Goal: Information Seeking & Learning: Learn about a topic

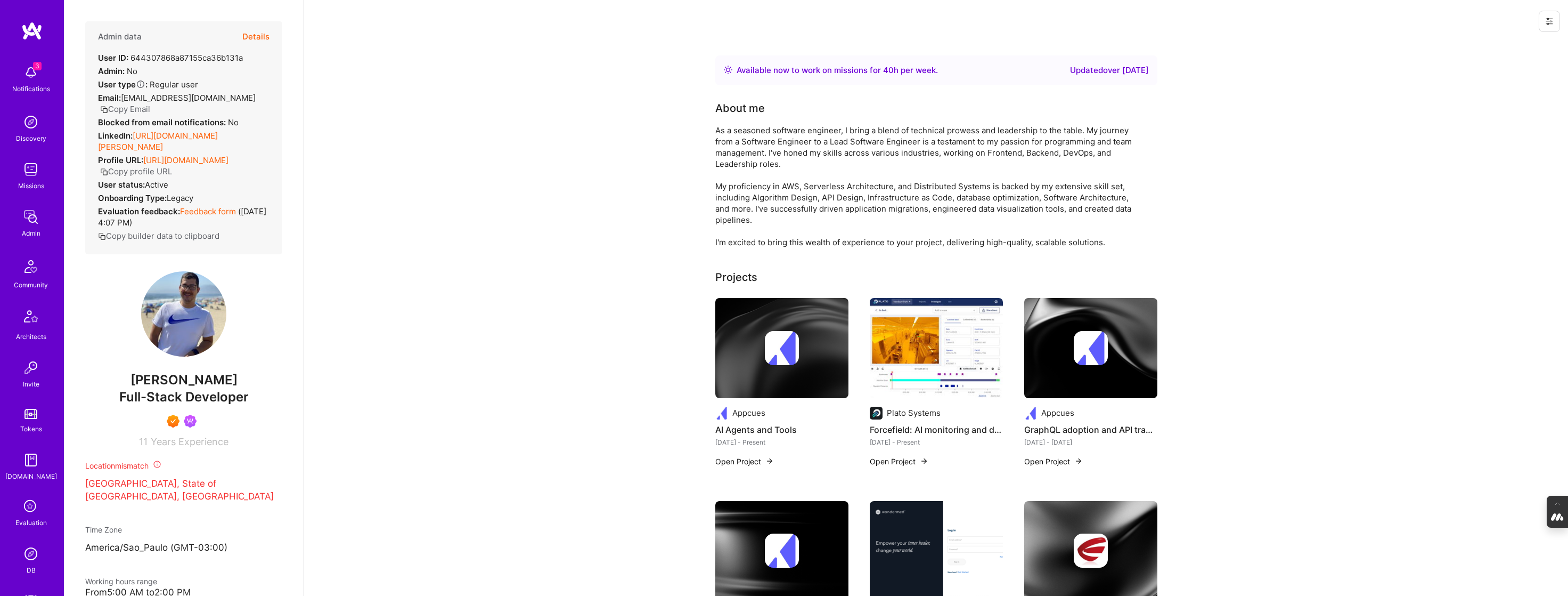
click at [256, 33] on button "Details" at bounding box center [255, 37] width 27 height 31
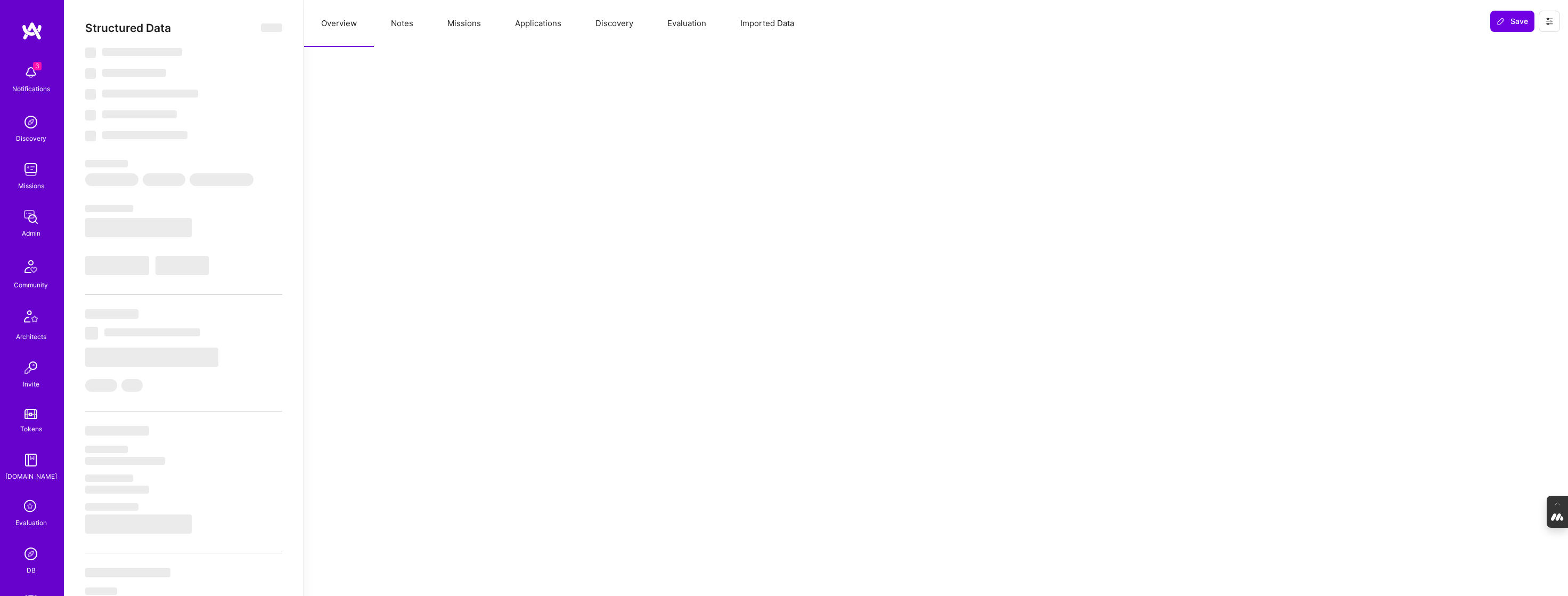
click at [539, 29] on button "Applications" at bounding box center [538, 23] width 80 height 47
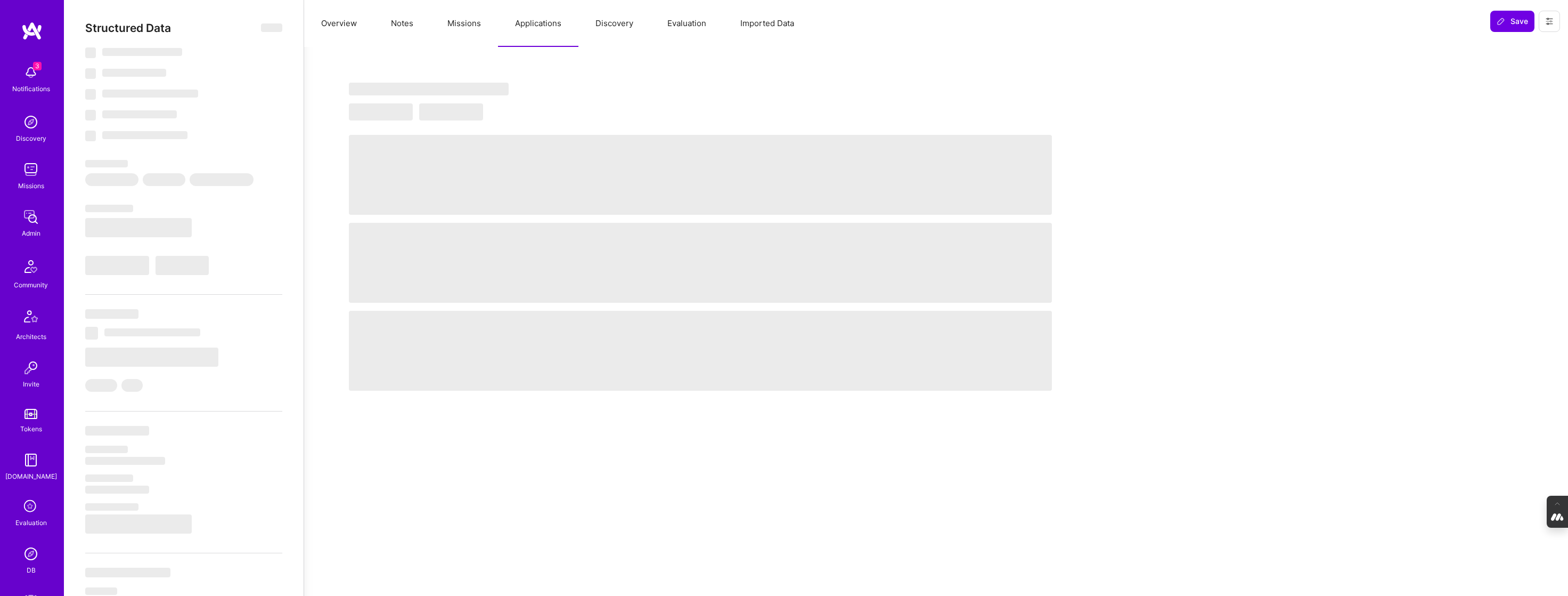
select select "Right Now"
select select "7"
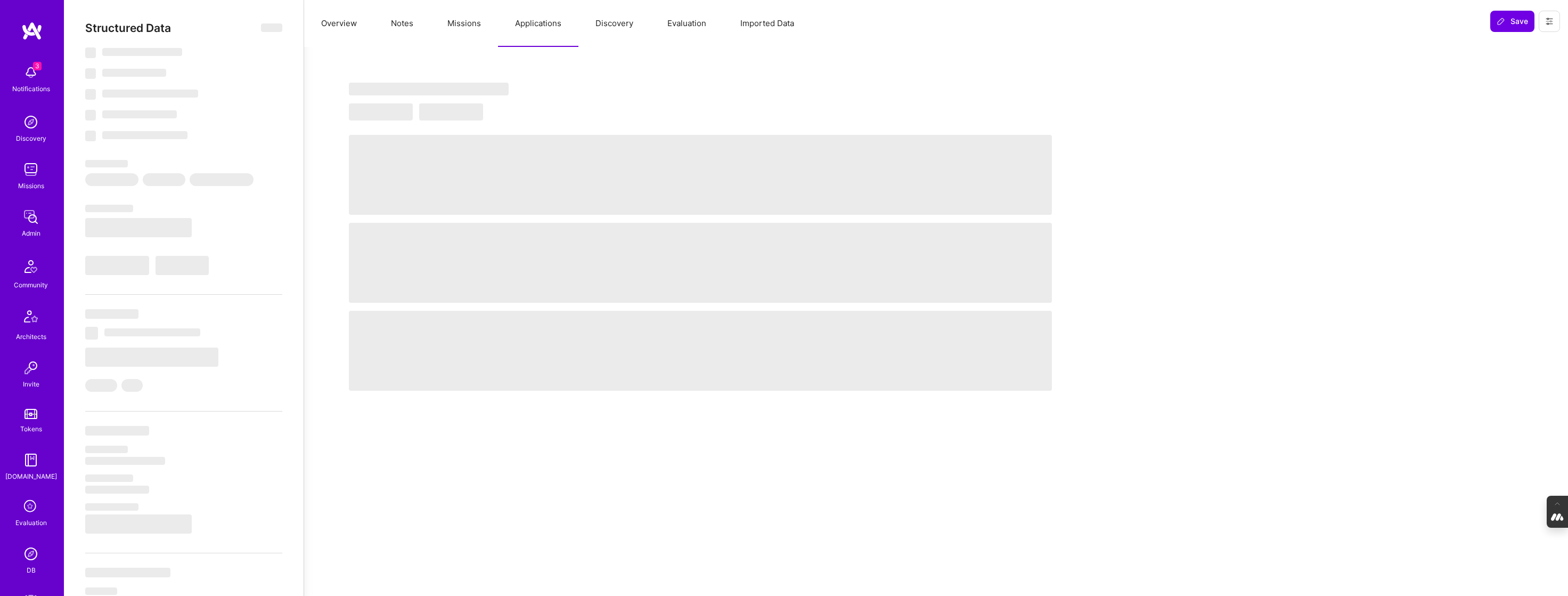
select select "BR"
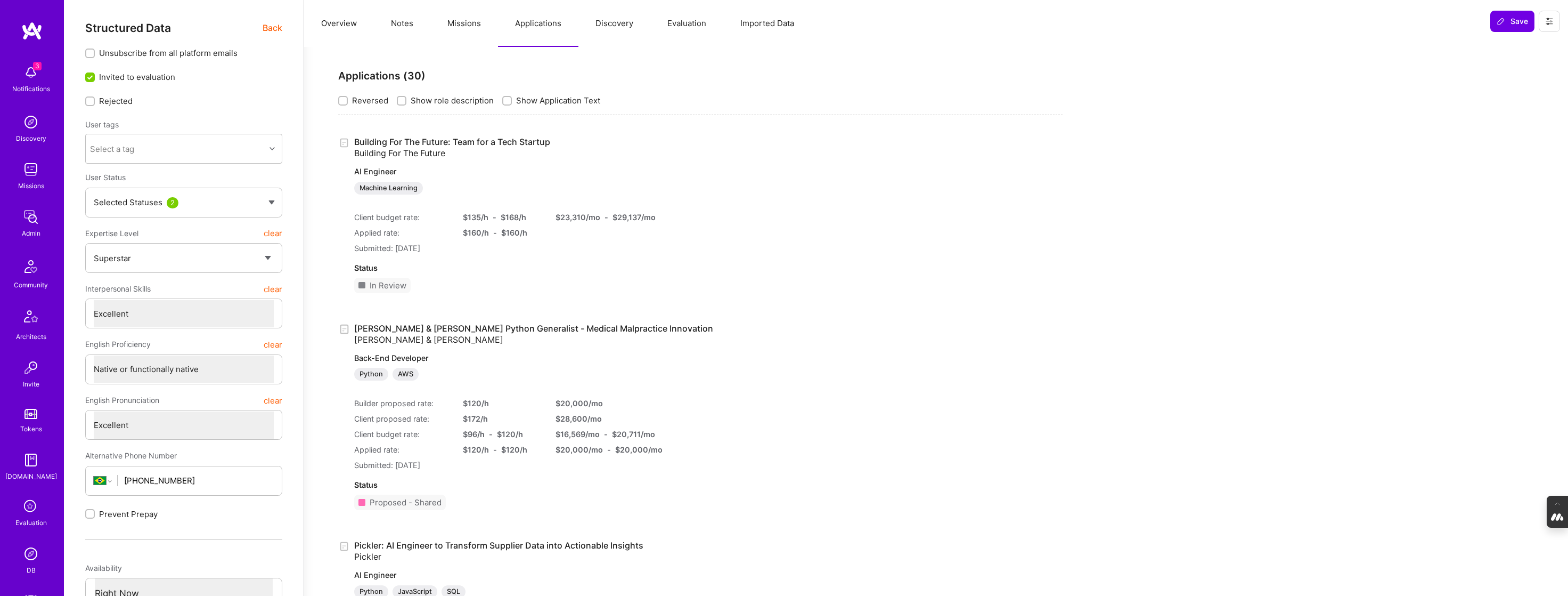
click at [464, 19] on button "Missions" at bounding box center [464, 23] width 67 height 47
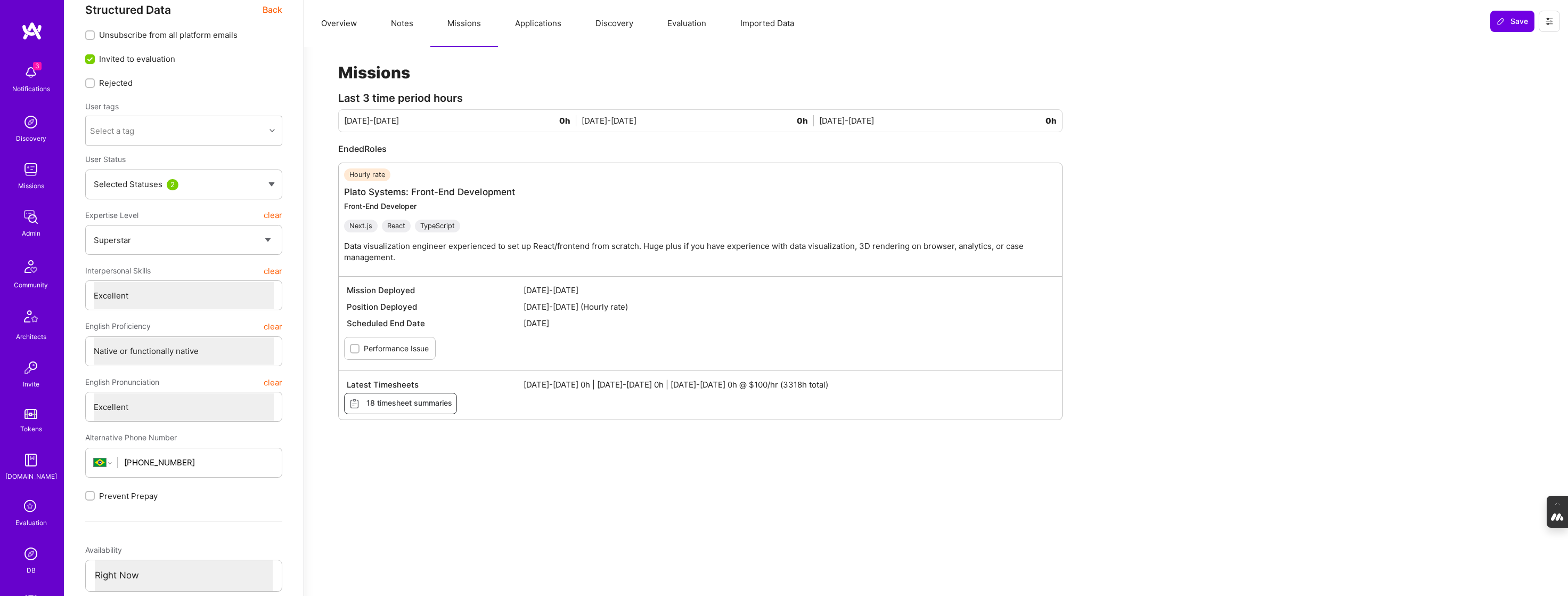
scroll to position [3, 0]
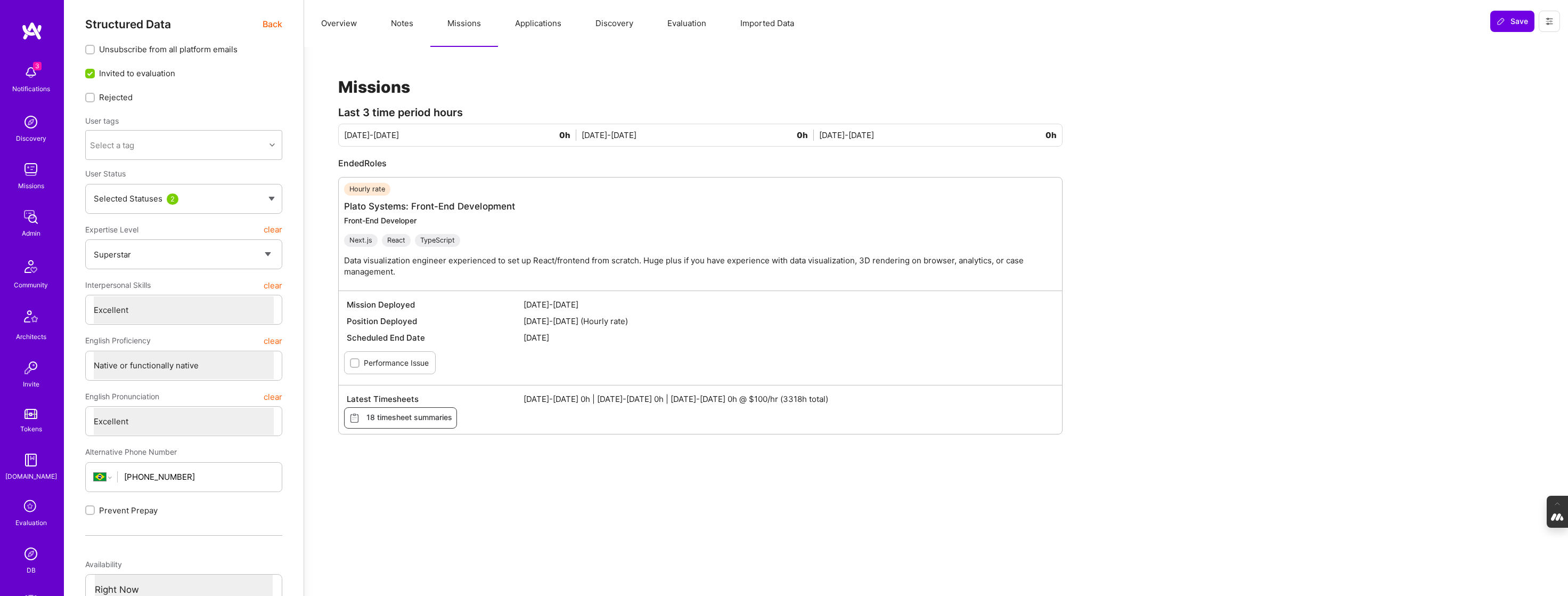
click at [404, 26] on button "Notes" at bounding box center [401, 23] width 56 height 47
type textarea "x"
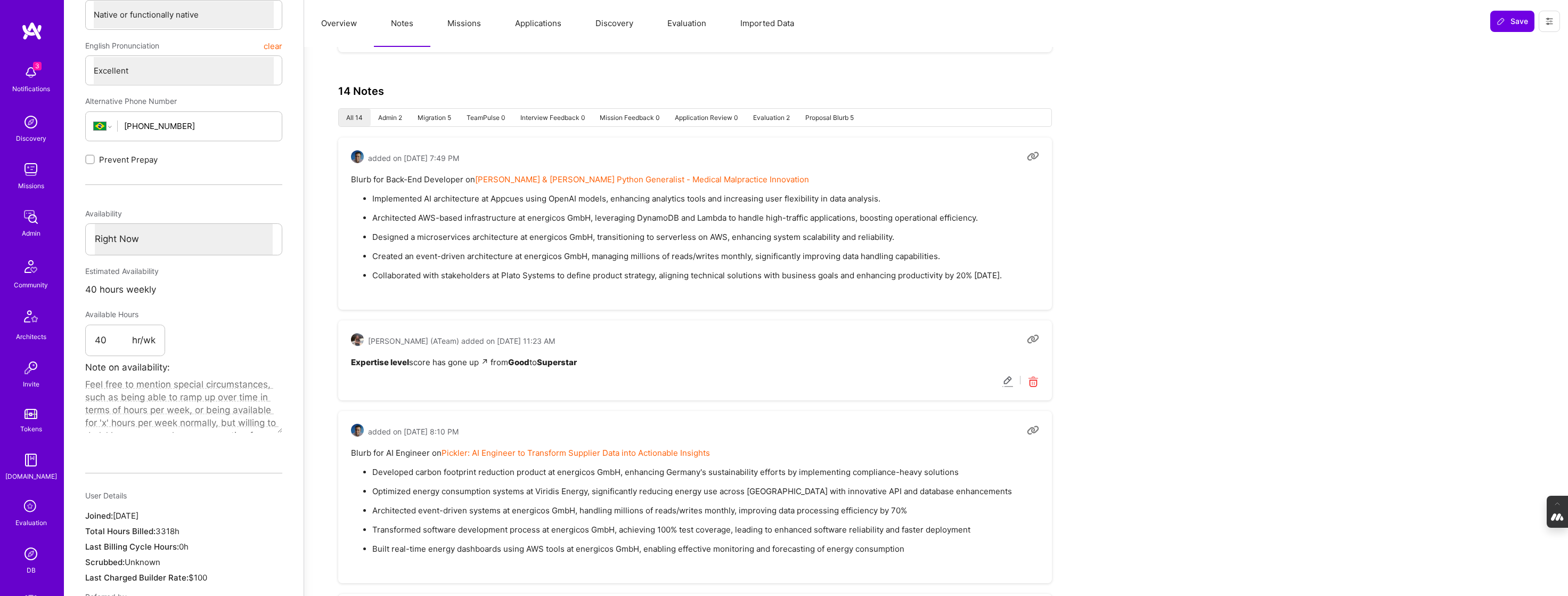
scroll to position [0, 0]
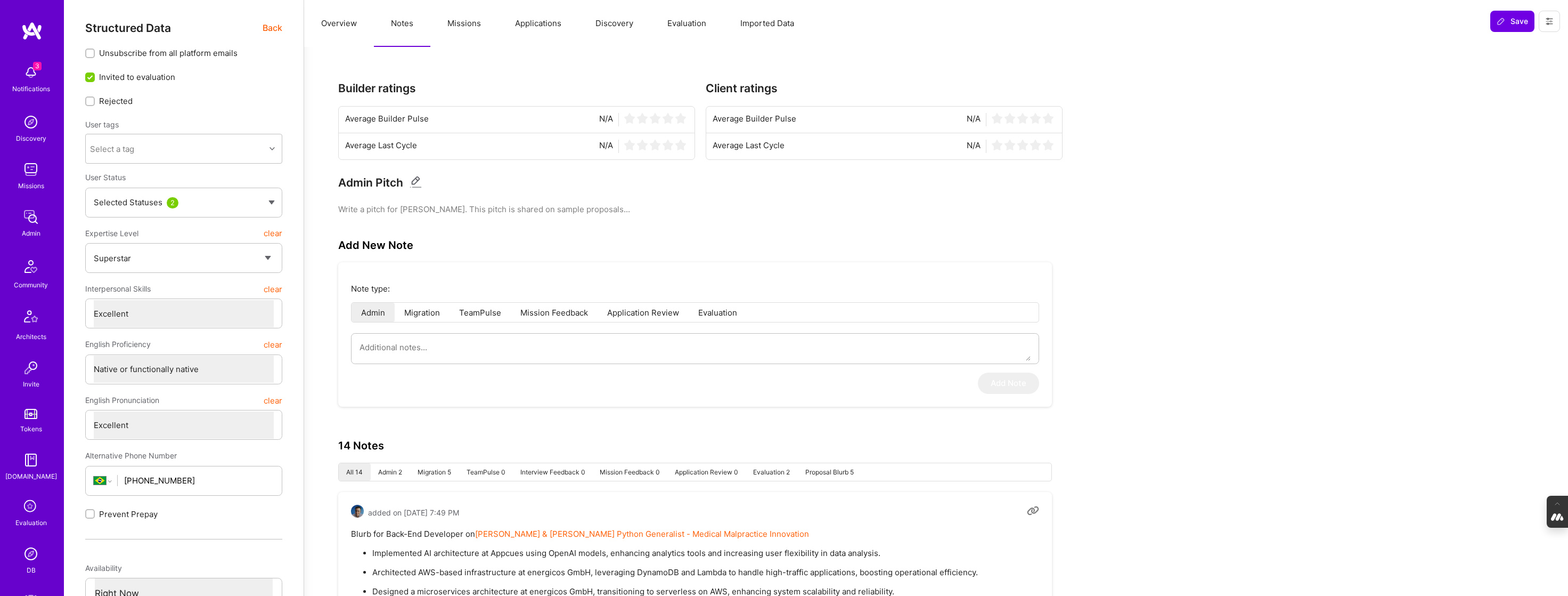
click at [687, 22] on button "Evaluation" at bounding box center [687, 23] width 73 height 47
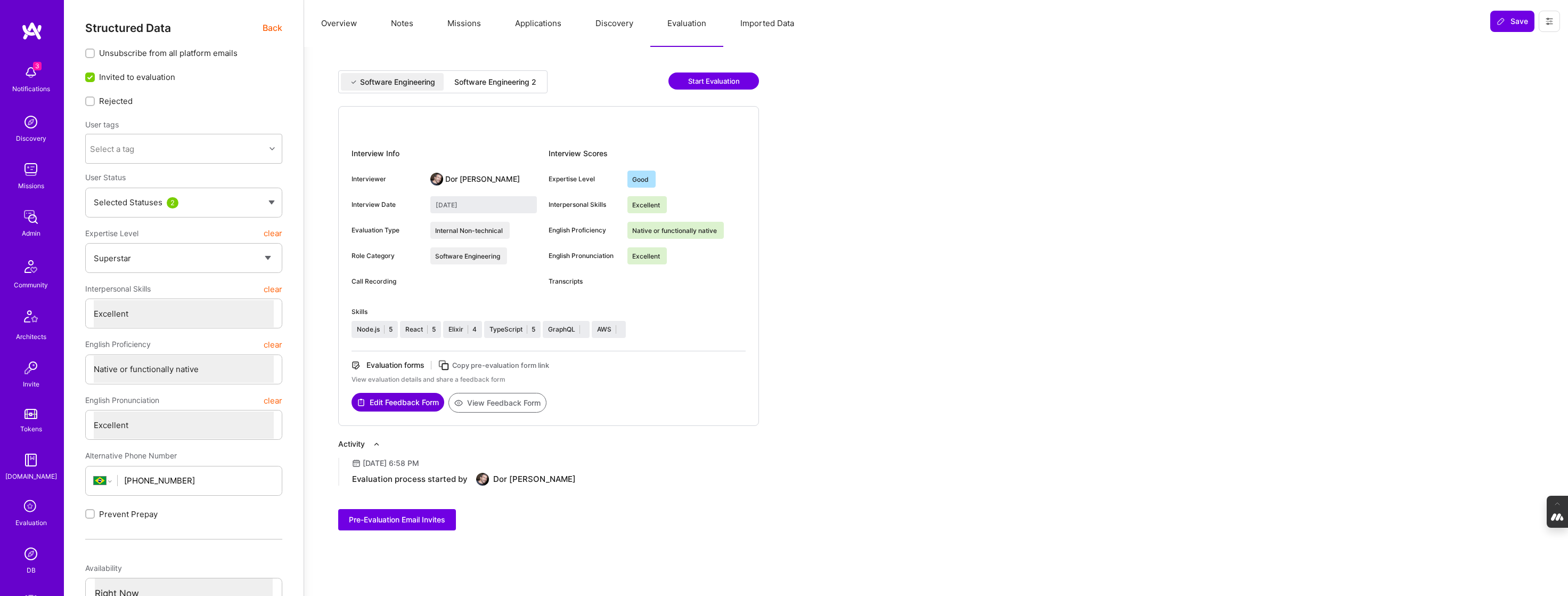
click at [509, 79] on div "Software Engineering 2" at bounding box center [495, 82] width 82 height 10
type input "September 18, 2025"
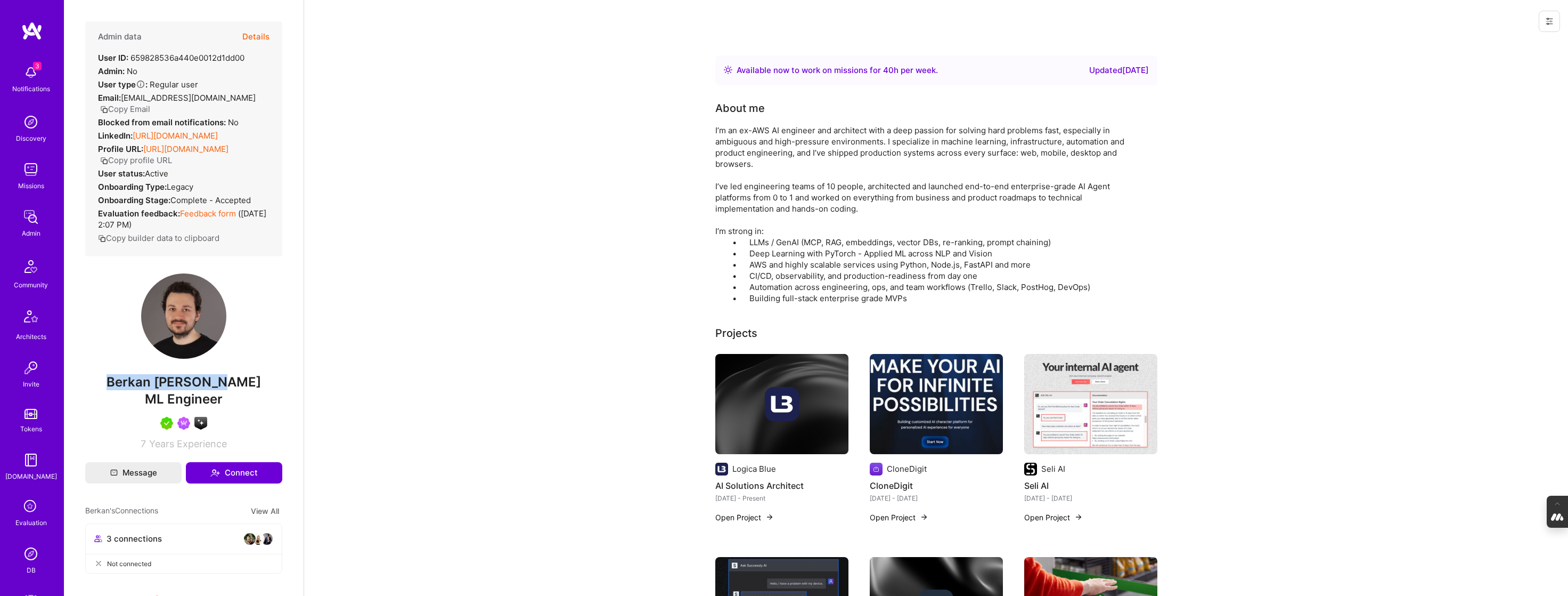
drag, startPoint x: 238, startPoint y: 403, endPoint x: 110, endPoint y: 403, distance: 128.0
click at [110, 390] on span "Berkan [PERSON_NAME]" at bounding box center [184, 381] width 197 height 16
copy span "Berkan [PERSON_NAME]"
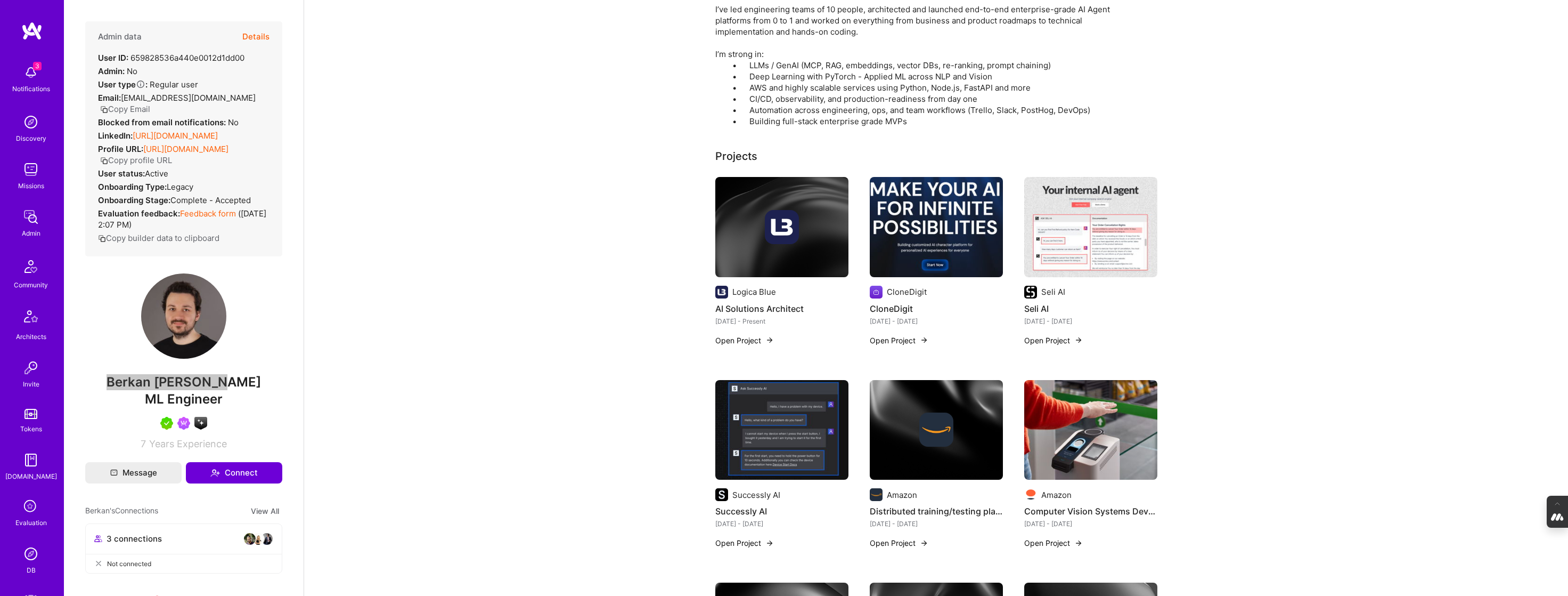
scroll to position [174, 0]
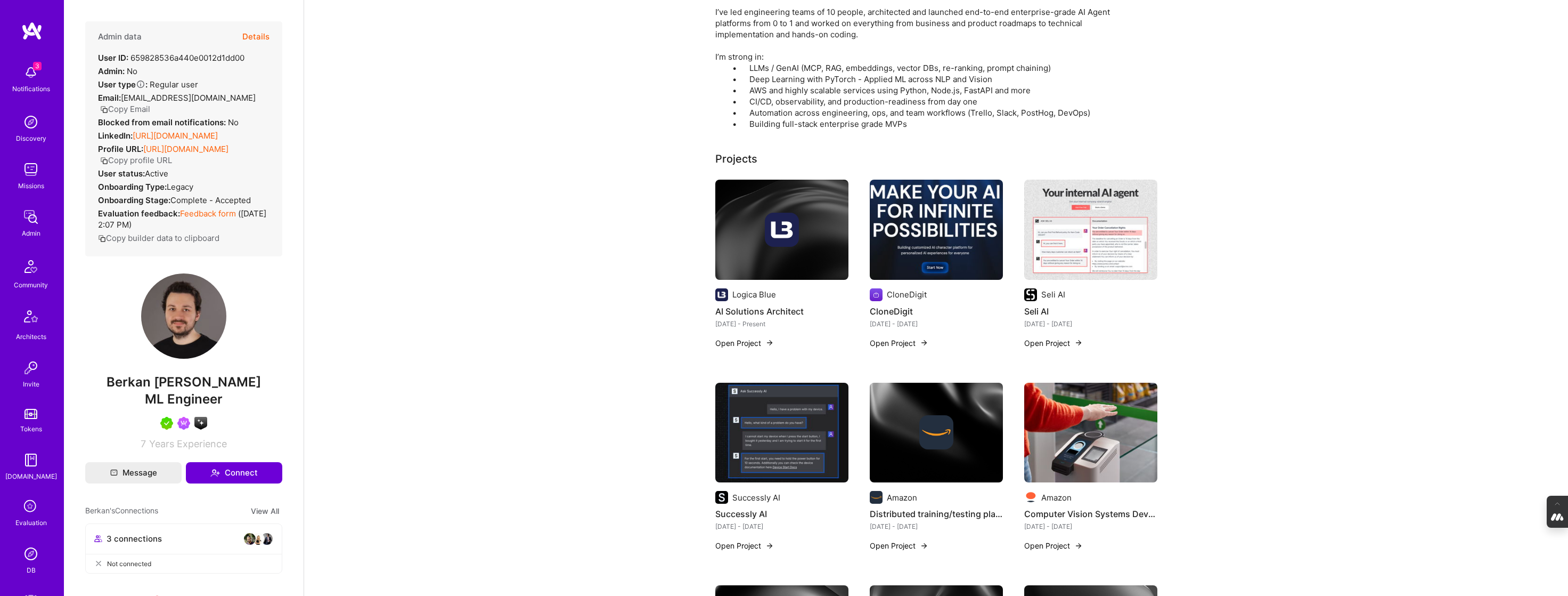
click at [761, 247] on div at bounding box center [782, 229] width 133 height 34
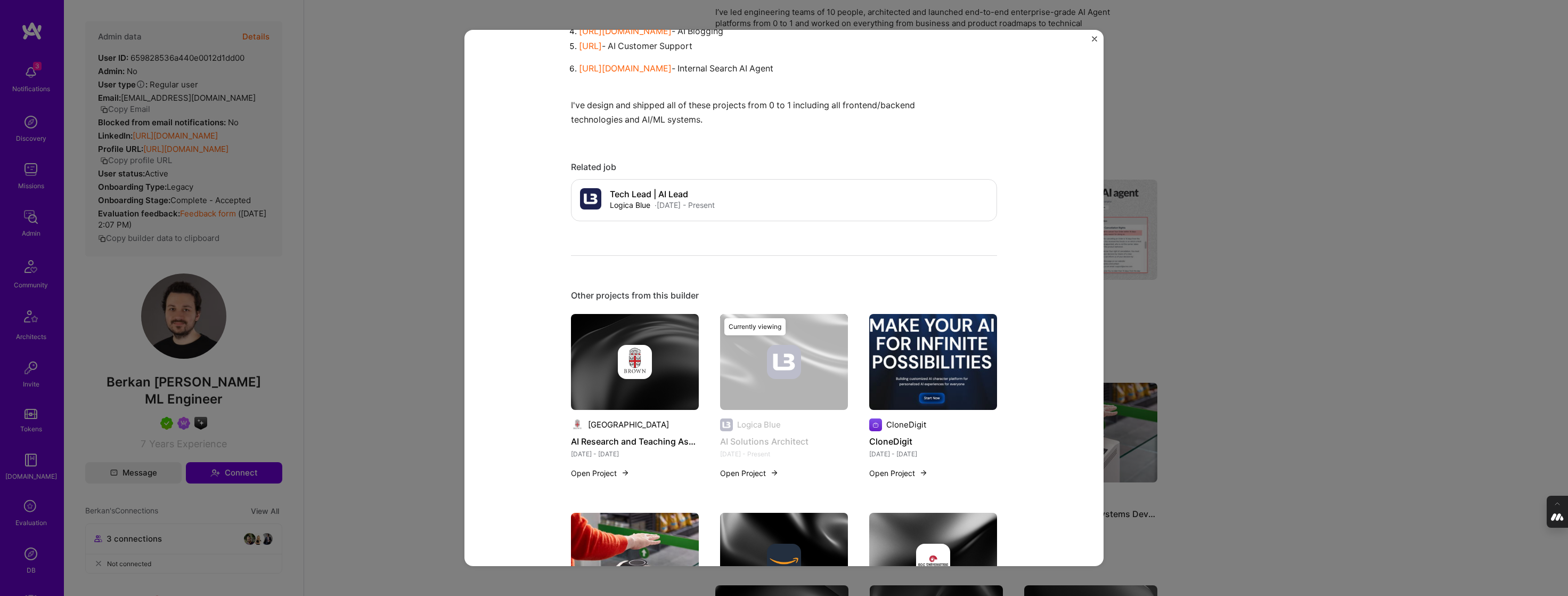
scroll to position [723, 0]
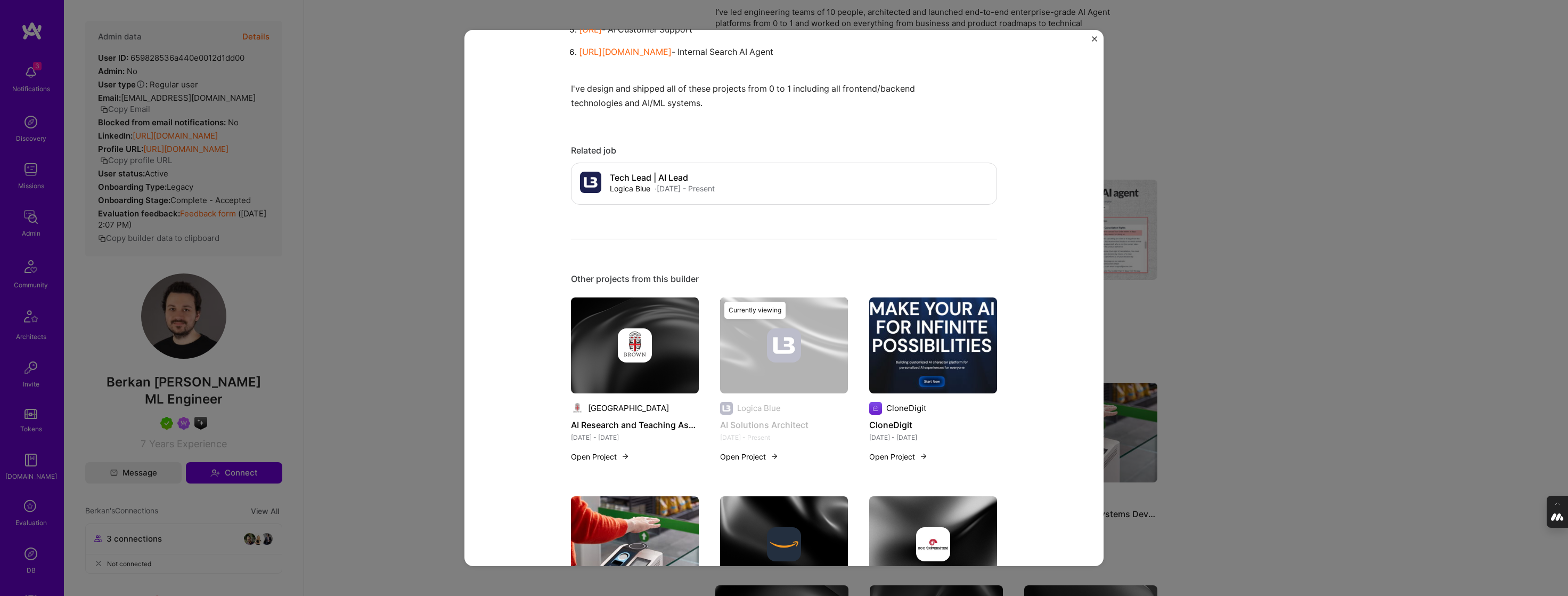
click at [1294, 156] on div "AI Solutions Architect Logica Blue SaaS, B2B Role Tech Lead | AI Lead [DATE] - …" at bounding box center [784, 298] width 1568 height 596
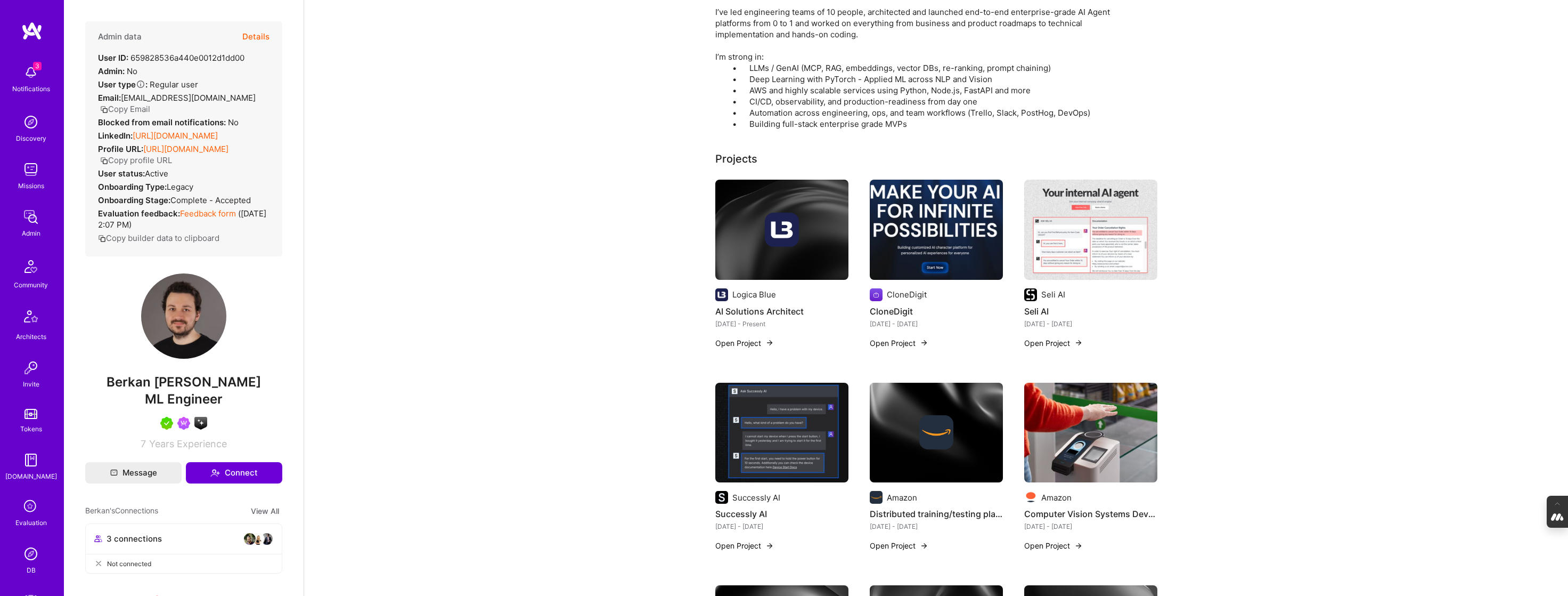
click at [958, 240] on img at bounding box center [937, 230] width 133 height 100
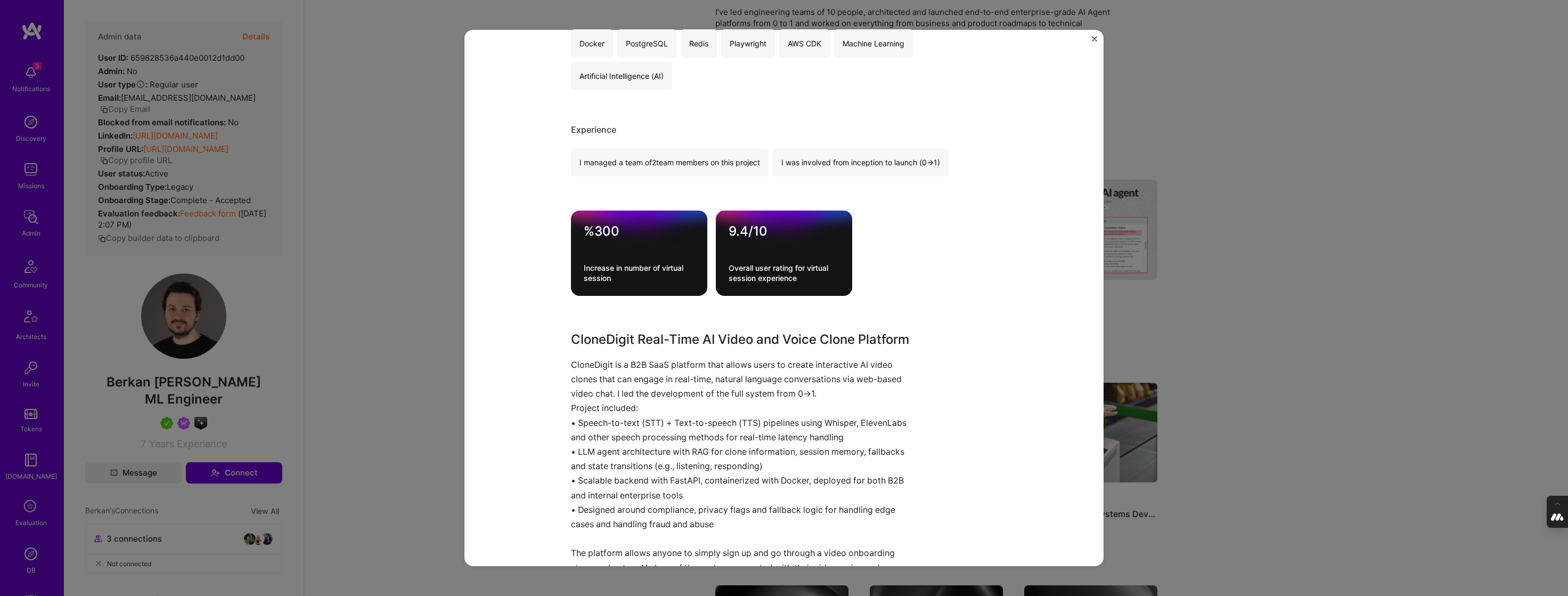
scroll to position [586, 0]
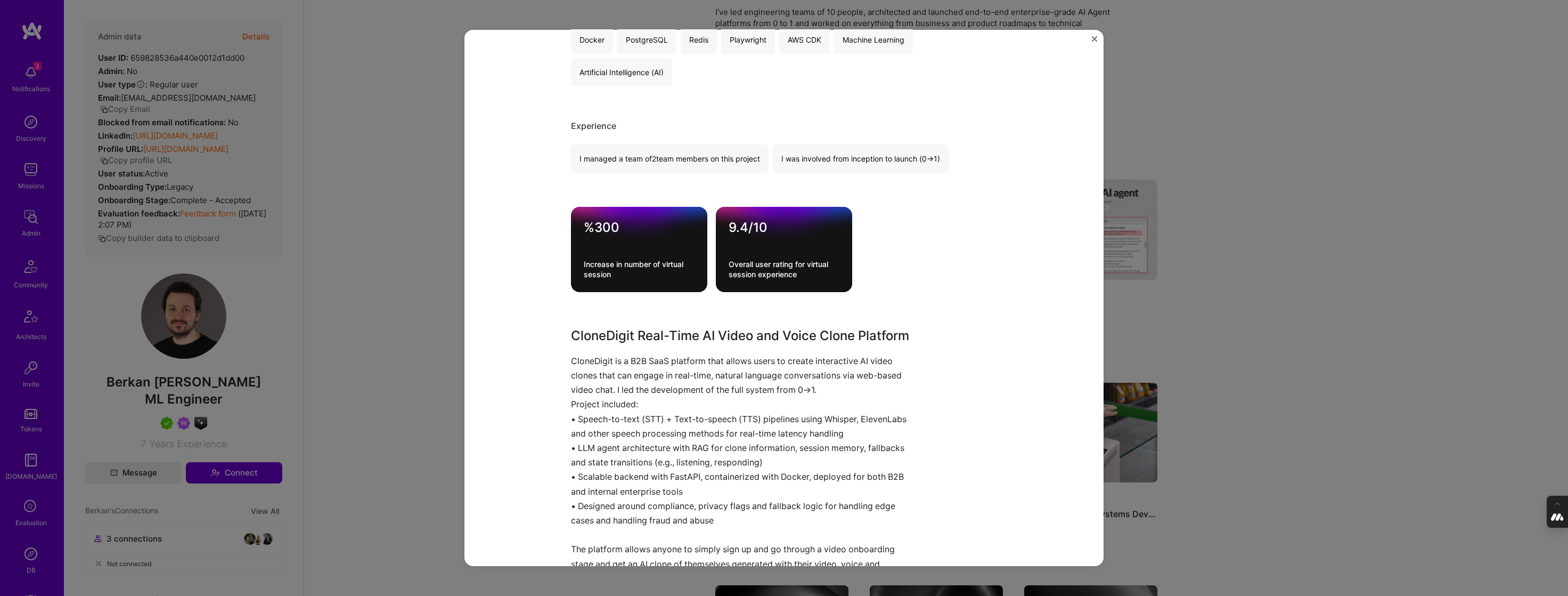
click at [1267, 251] on div "CloneDigit CloneDigit Artifical Intelligence / Machine Learning Project link Ro…" at bounding box center [784, 298] width 1568 height 596
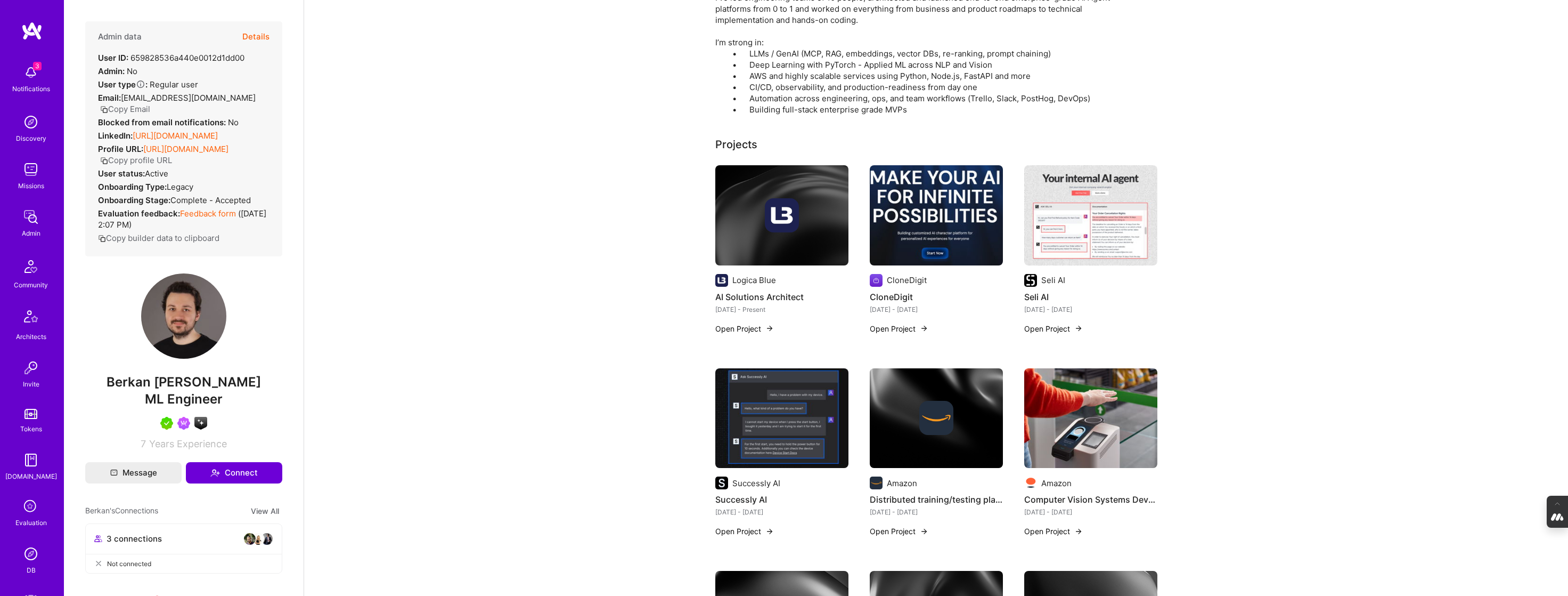
scroll to position [191, 0]
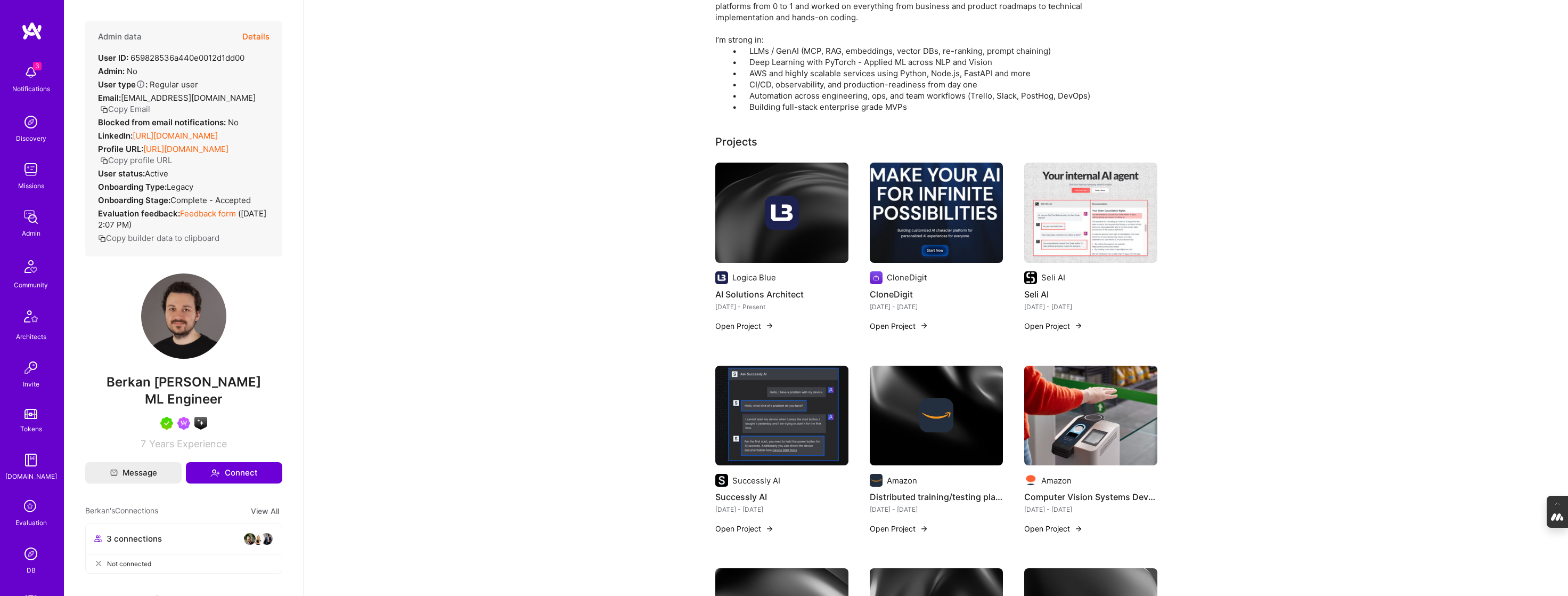
click at [1098, 229] on img at bounding box center [1091, 213] width 133 height 100
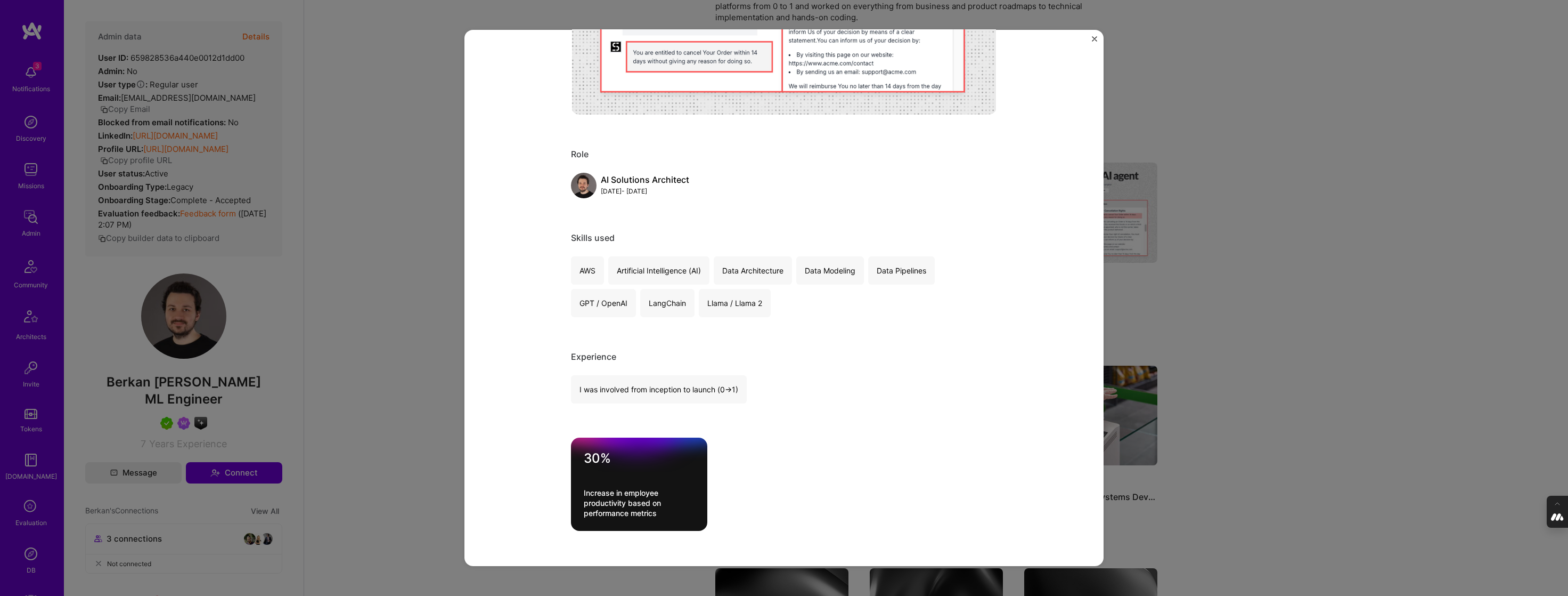
scroll to position [374, 0]
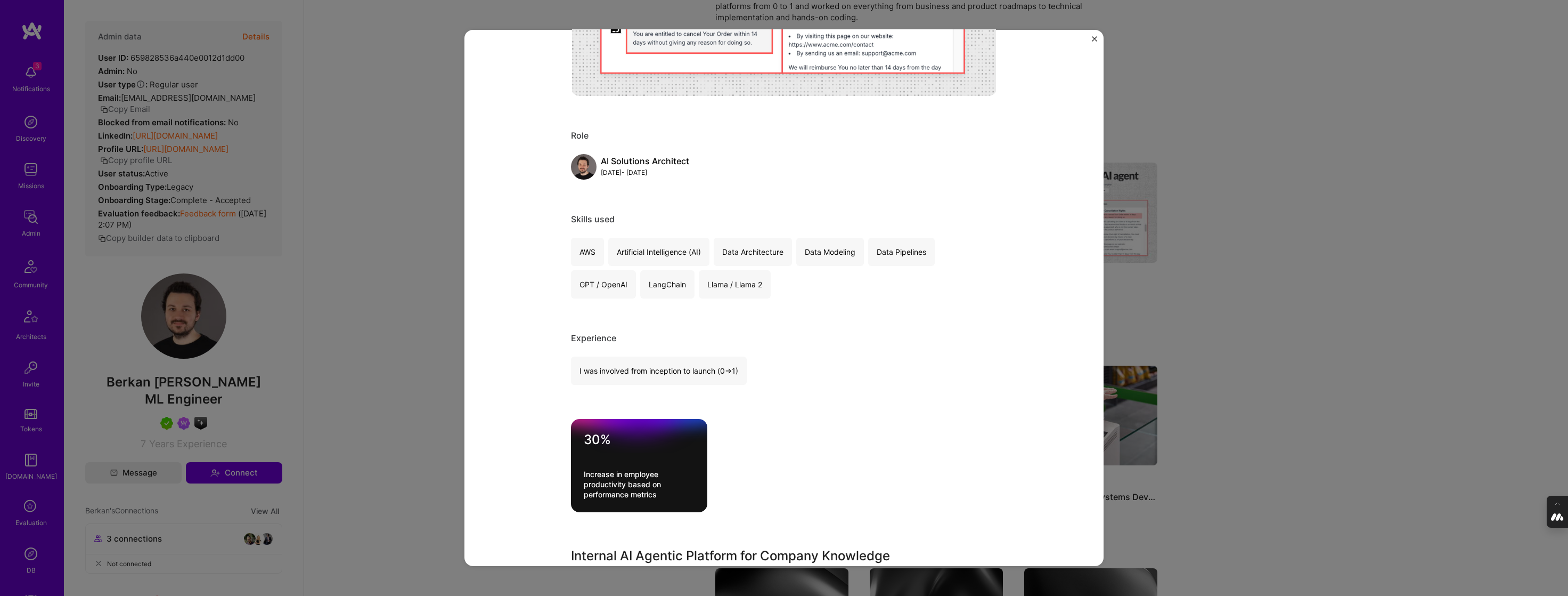
click at [1226, 276] on div "Seli AI Seli AI Artifical Intelligence / Machine Learning Project link Role AI …" at bounding box center [784, 298] width 1568 height 596
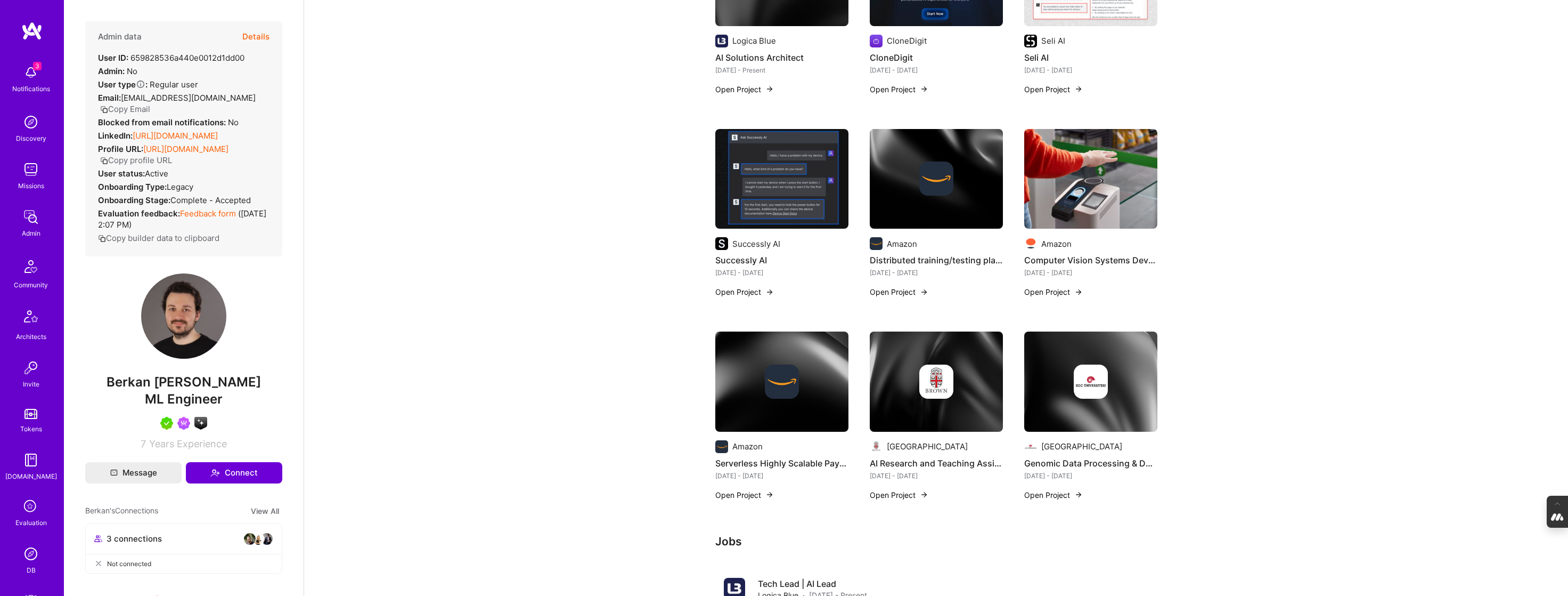
scroll to position [458, 0]
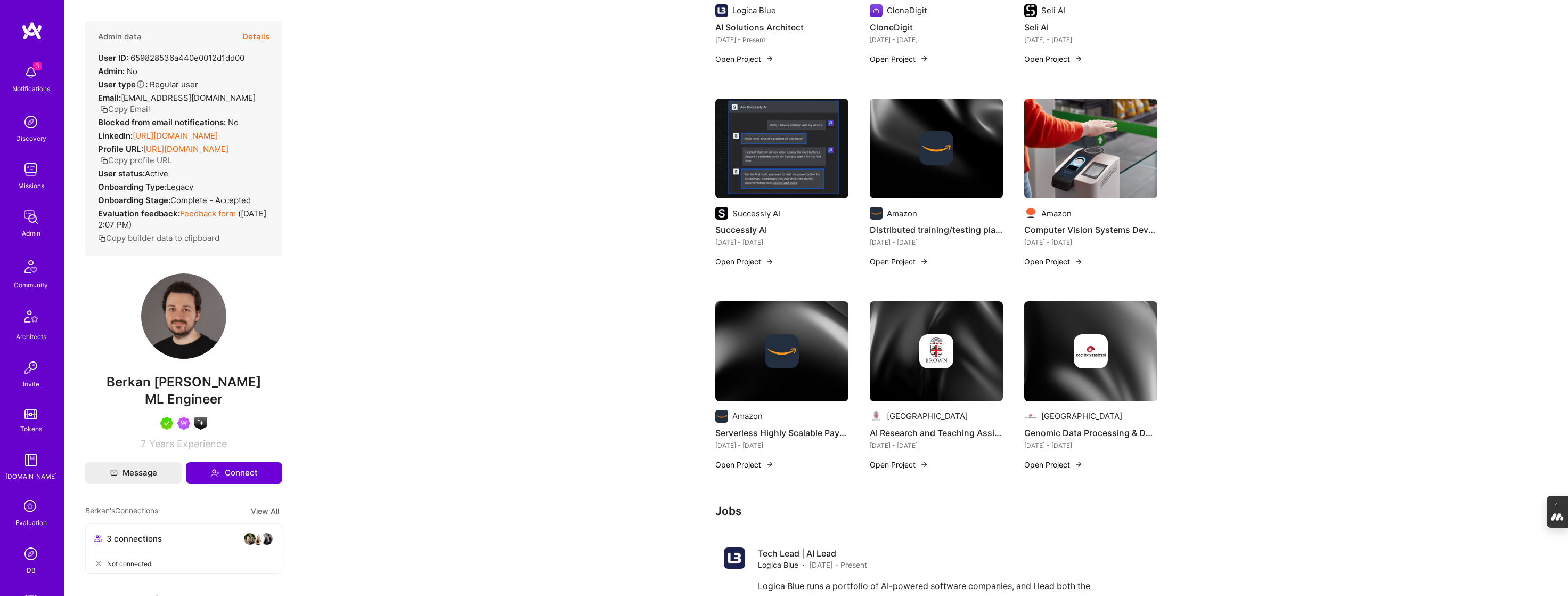
click at [768, 151] on img at bounding box center [782, 149] width 133 height 100
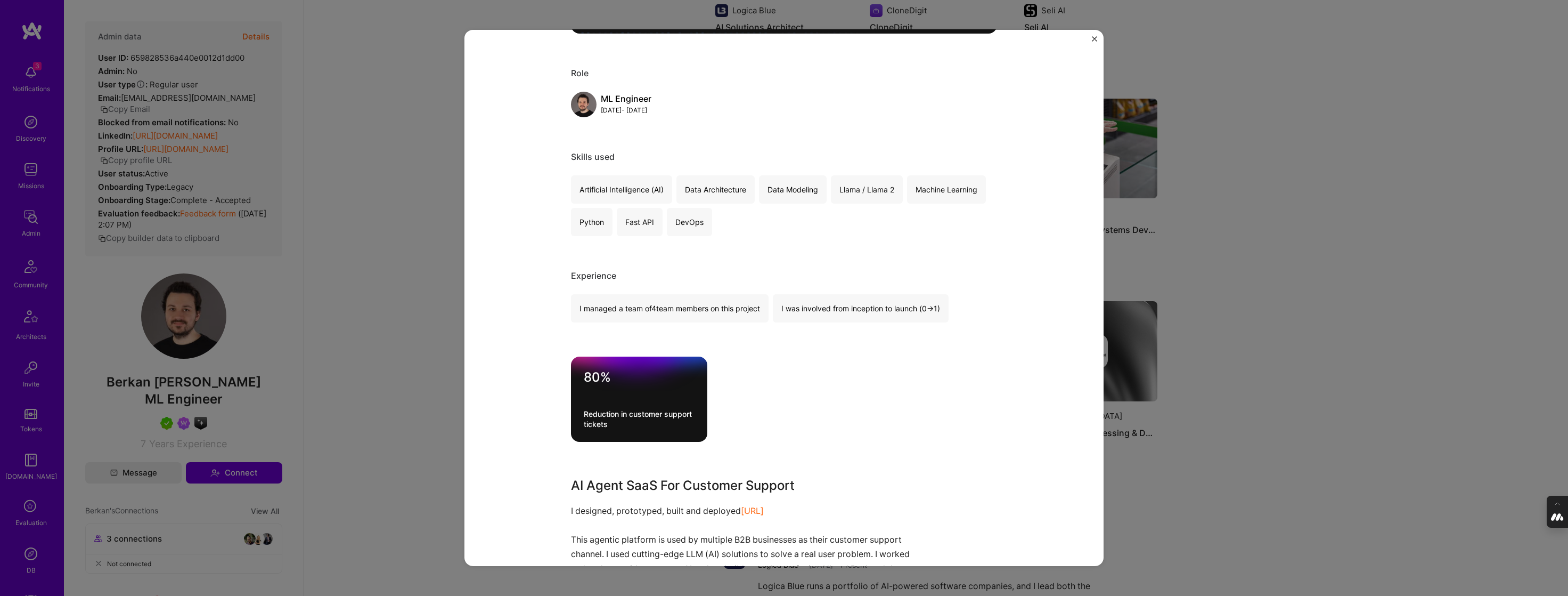
scroll to position [530, 0]
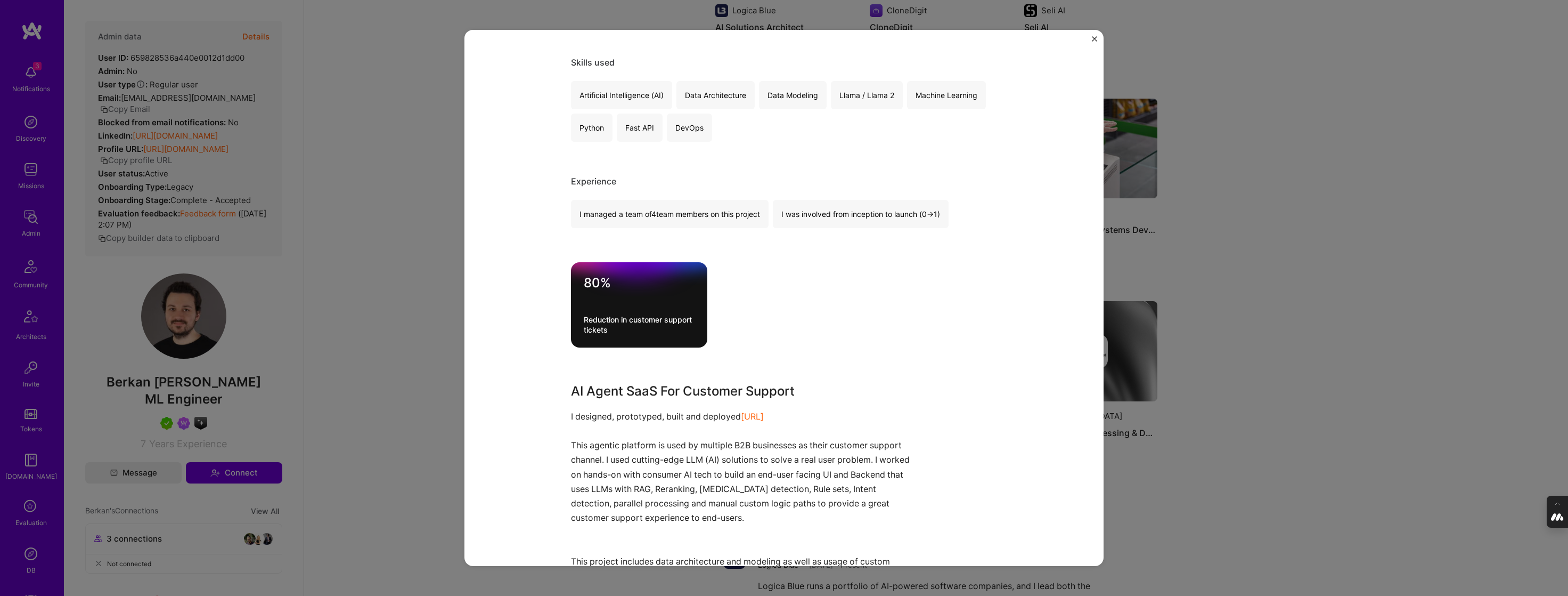
click at [1254, 303] on div "Successly AI Successly AI Artifical Intelligence / Machine Learning Project lin…" at bounding box center [784, 298] width 1568 height 596
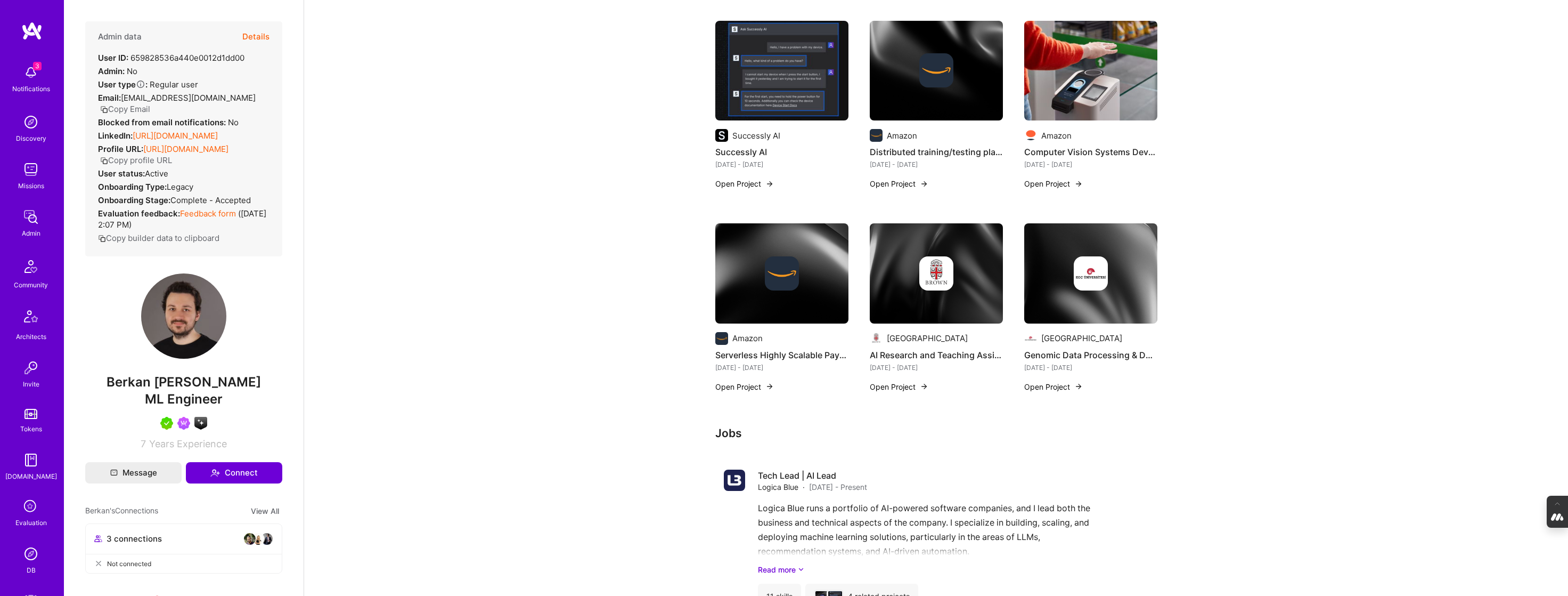
scroll to position [548, 0]
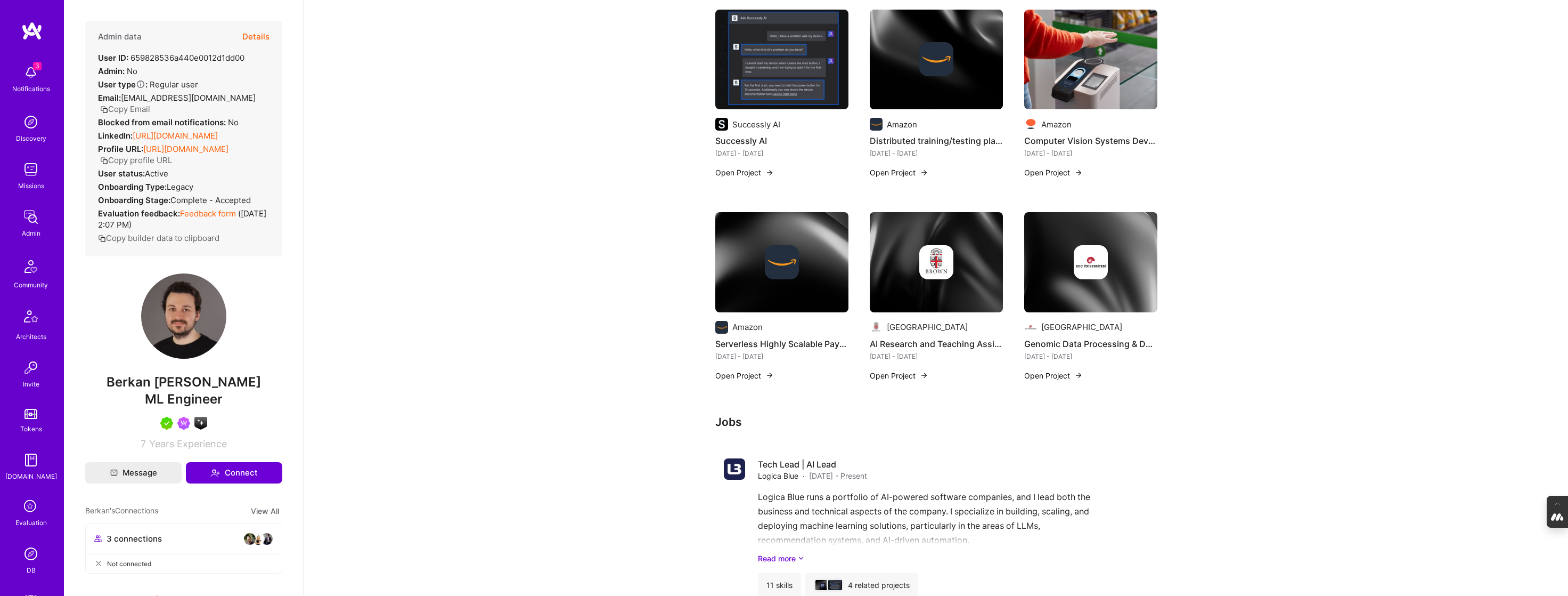
click at [1066, 279] on div at bounding box center [1091, 261] width 133 height 34
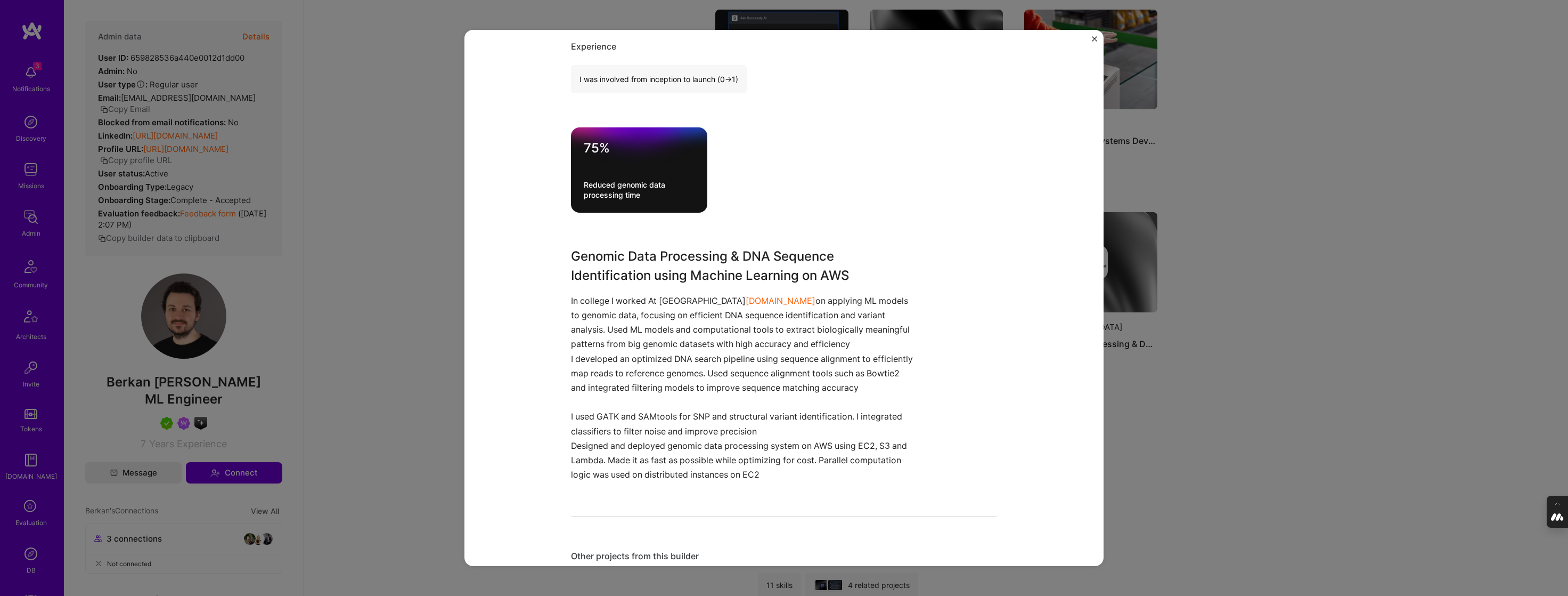
scroll to position [292, 0]
click at [1238, 303] on div "Genomic Data Processing & DNA Sequence Identification Koç University Artifical …" at bounding box center [784, 298] width 1568 height 596
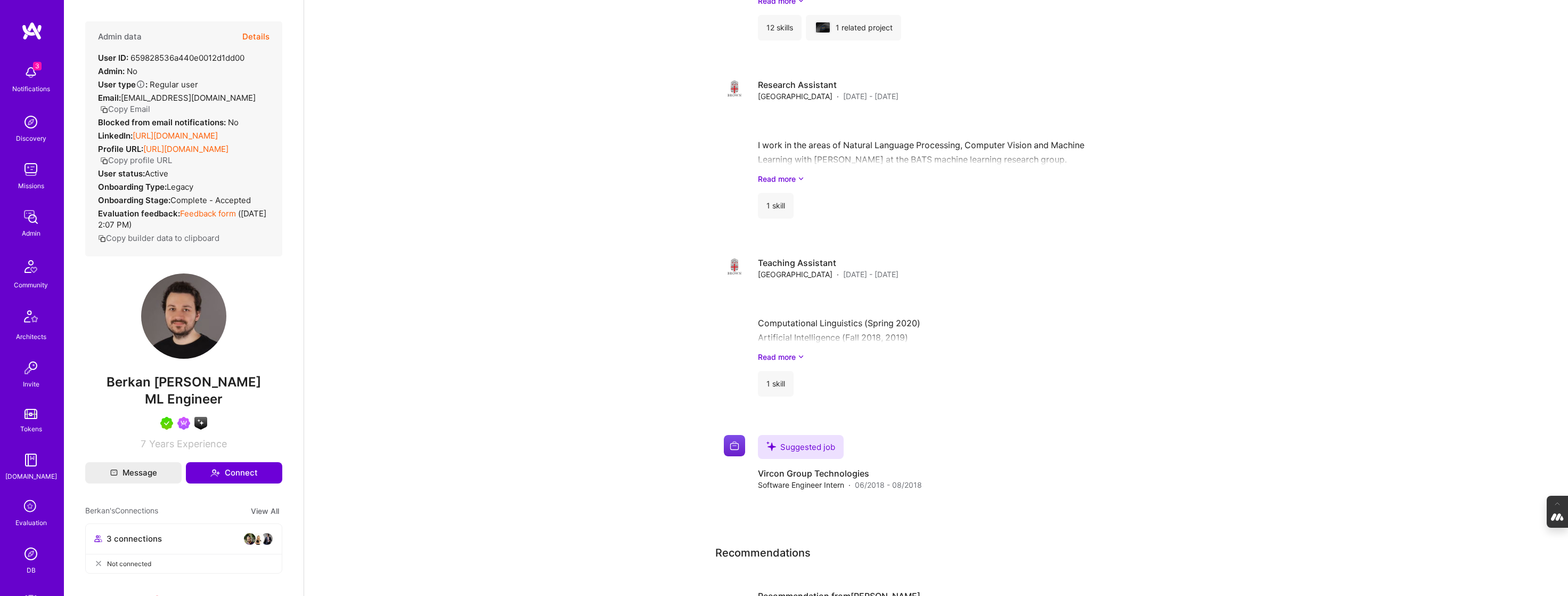
scroll to position [1447, 0]
click at [263, 41] on button "Details" at bounding box center [255, 37] width 27 height 31
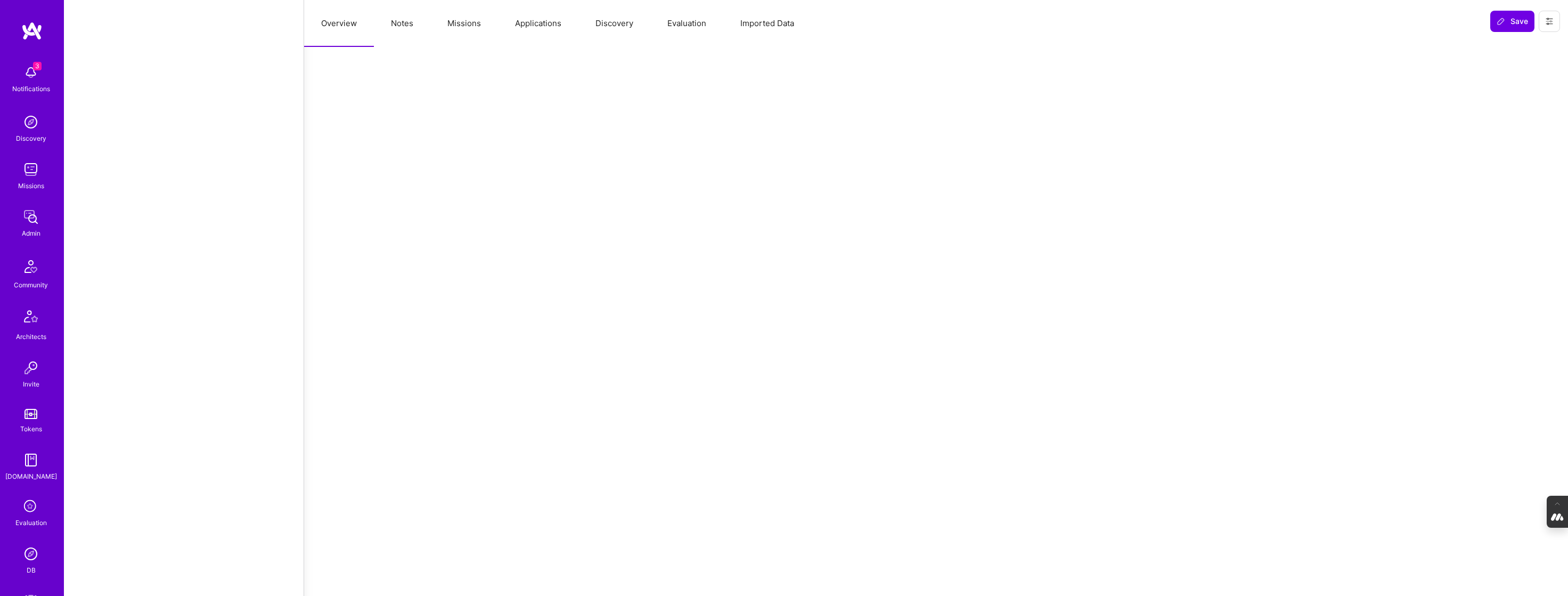
click at [536, 31] on button "Applications" at bounding box center [538, 23] width 80 height 47
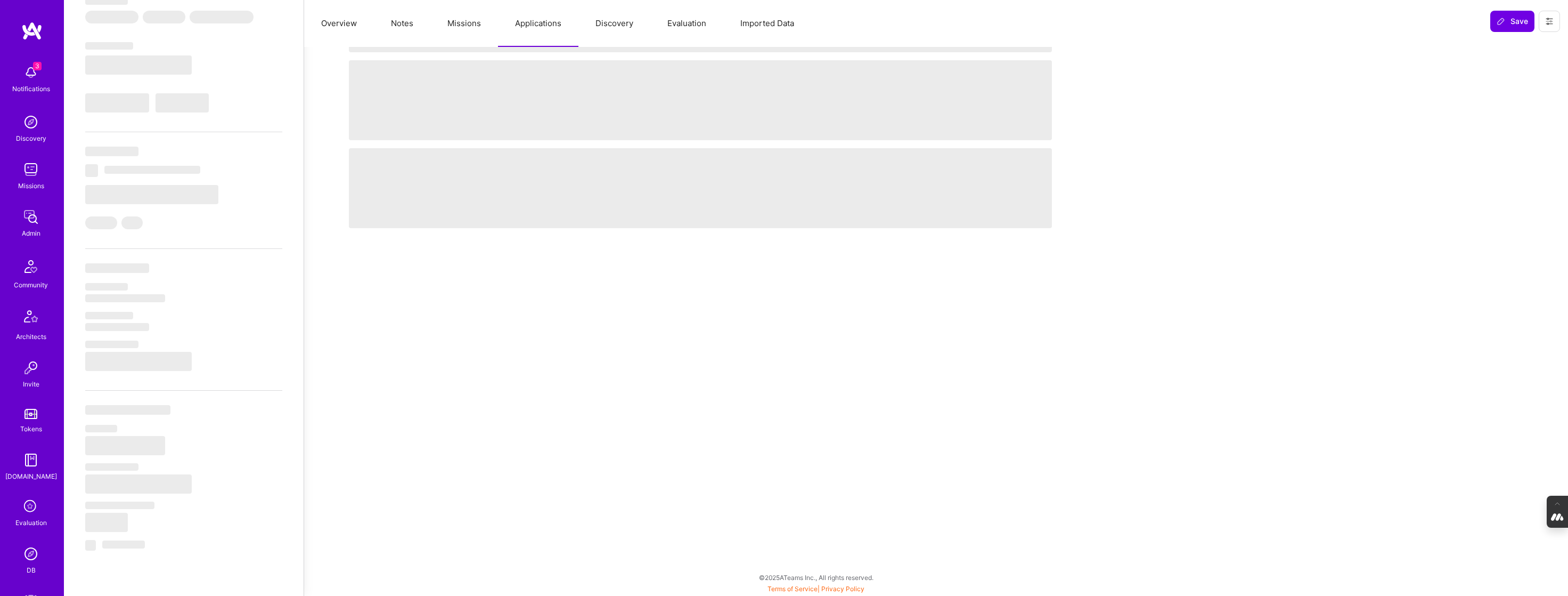
scroll to position [163, 0]
select select "Right Now"
select select "5"
select select "7"
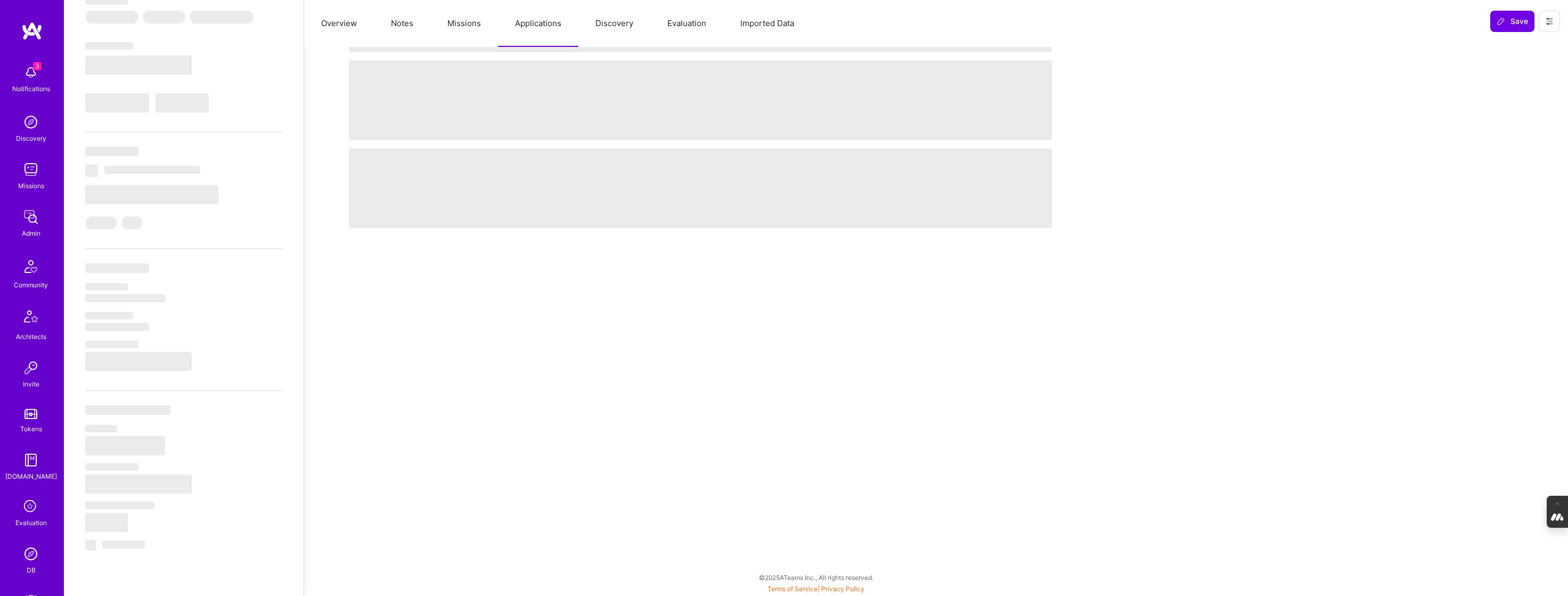
select select "7"
select select "US"
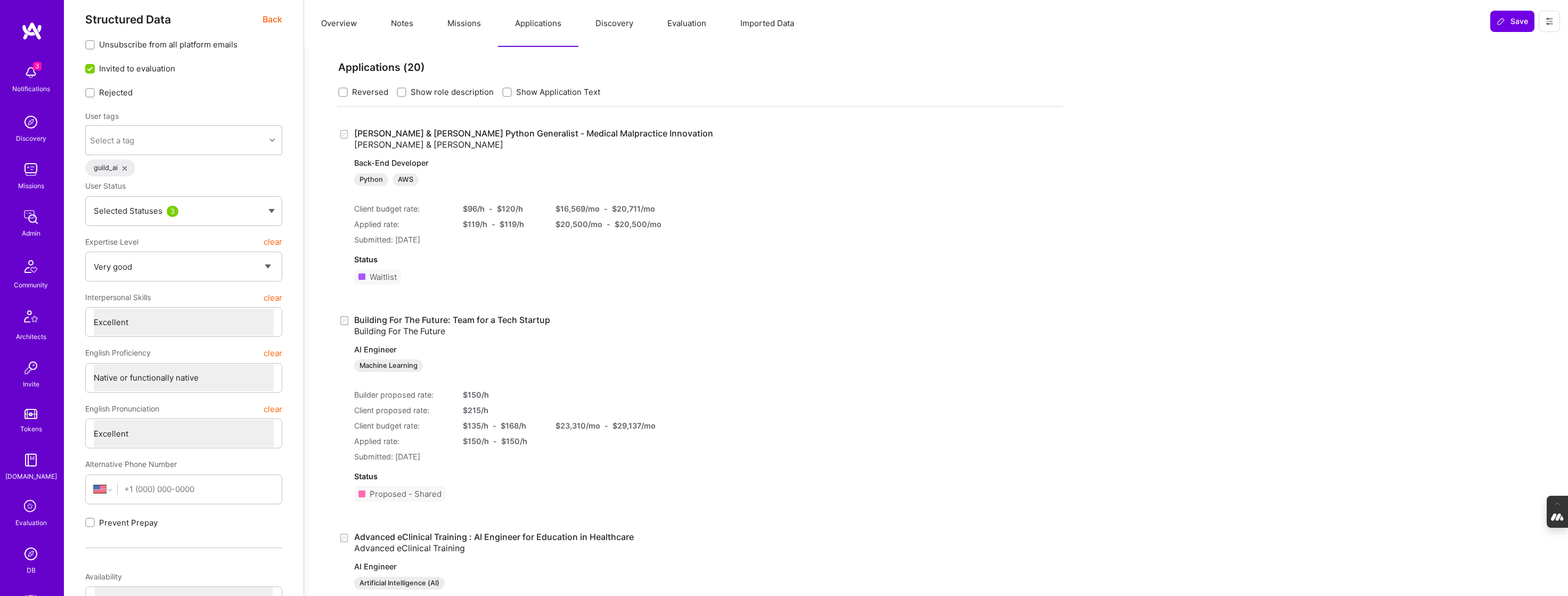
scroll to position [0, 0]
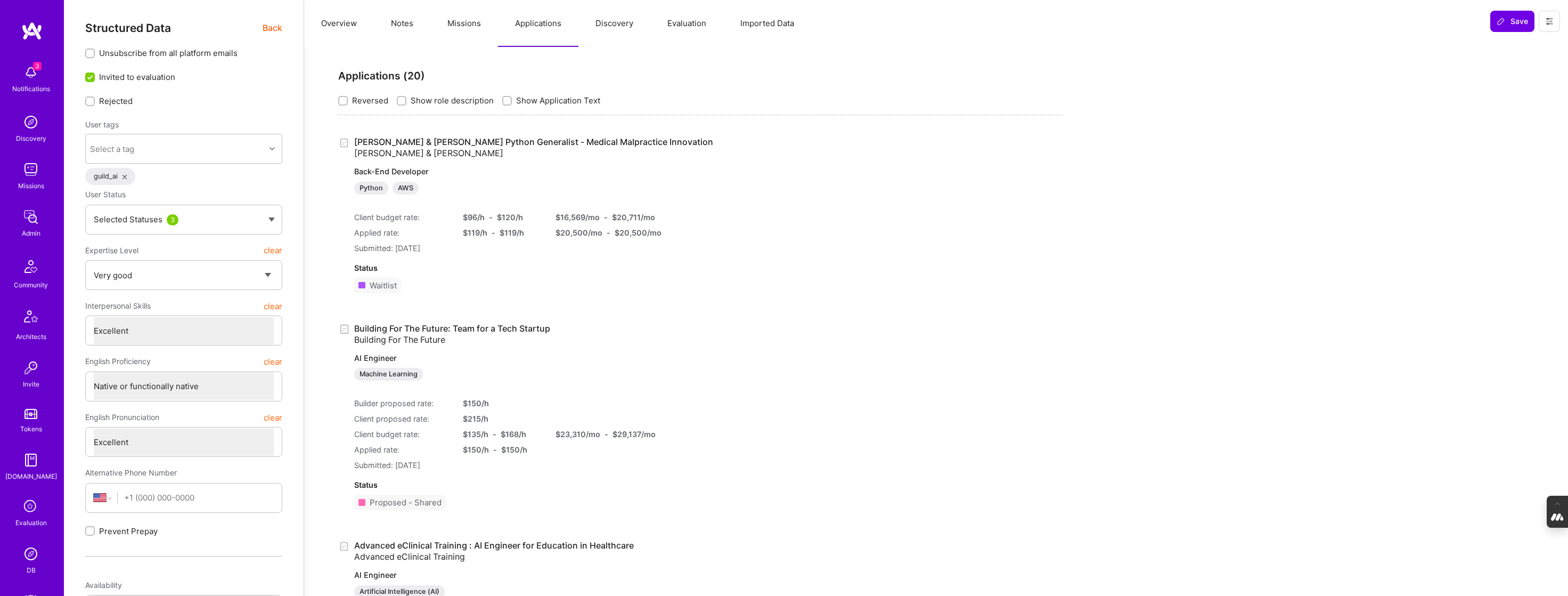
click at [472, 22] on button "Missions" at bounding box center [464, 23] width 67 height 47
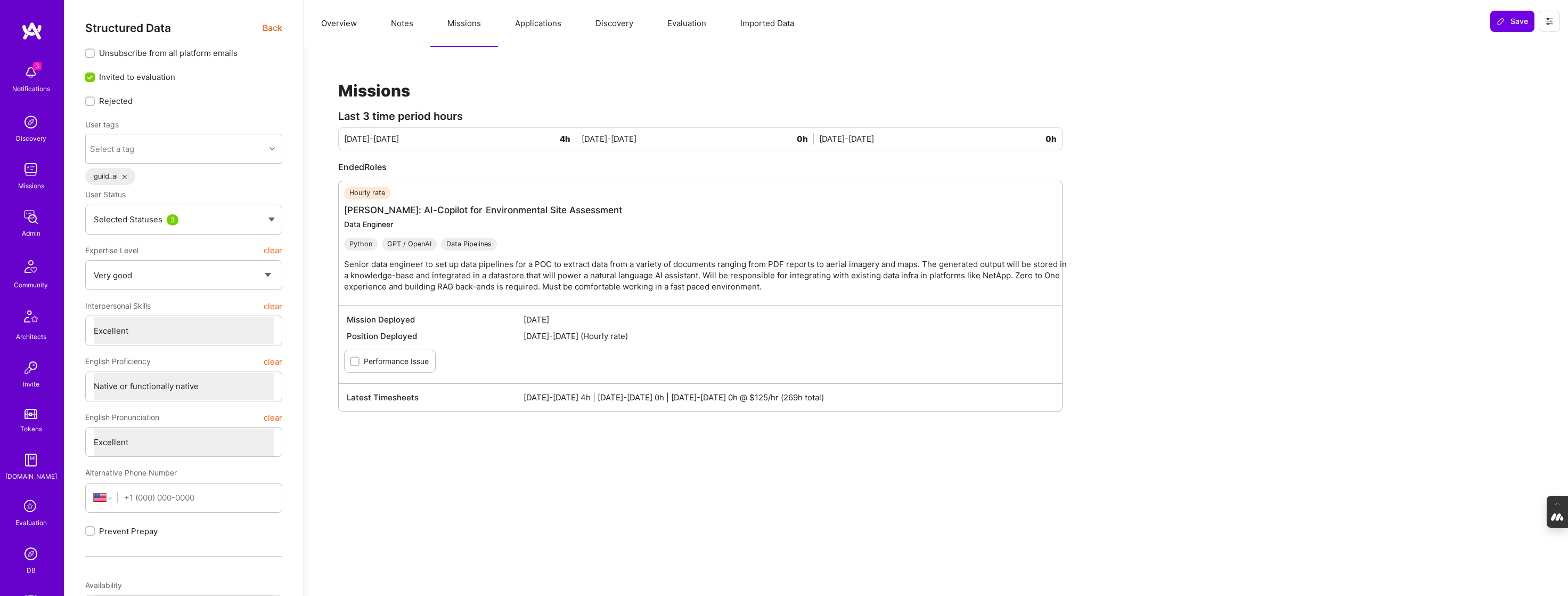
click at [399, 23] on button "Notes" at bounding box center [401, 23] width 56 height 47
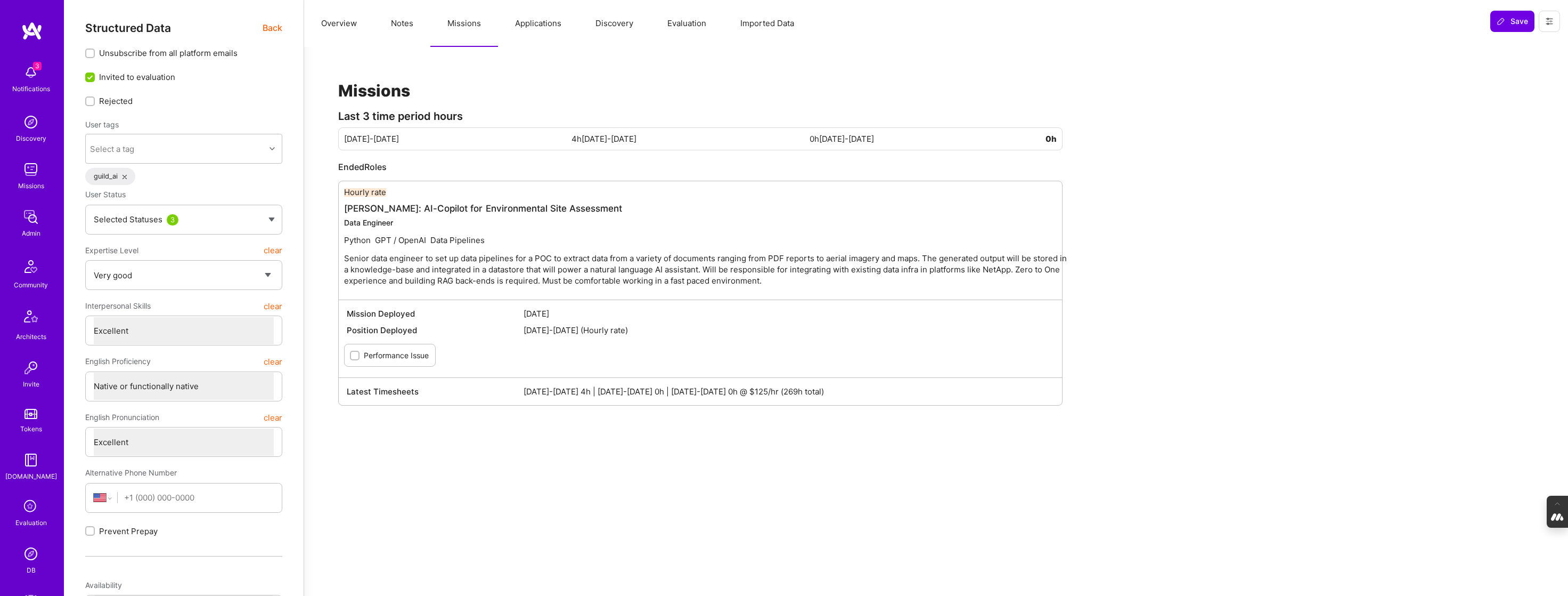
type textarea "x"
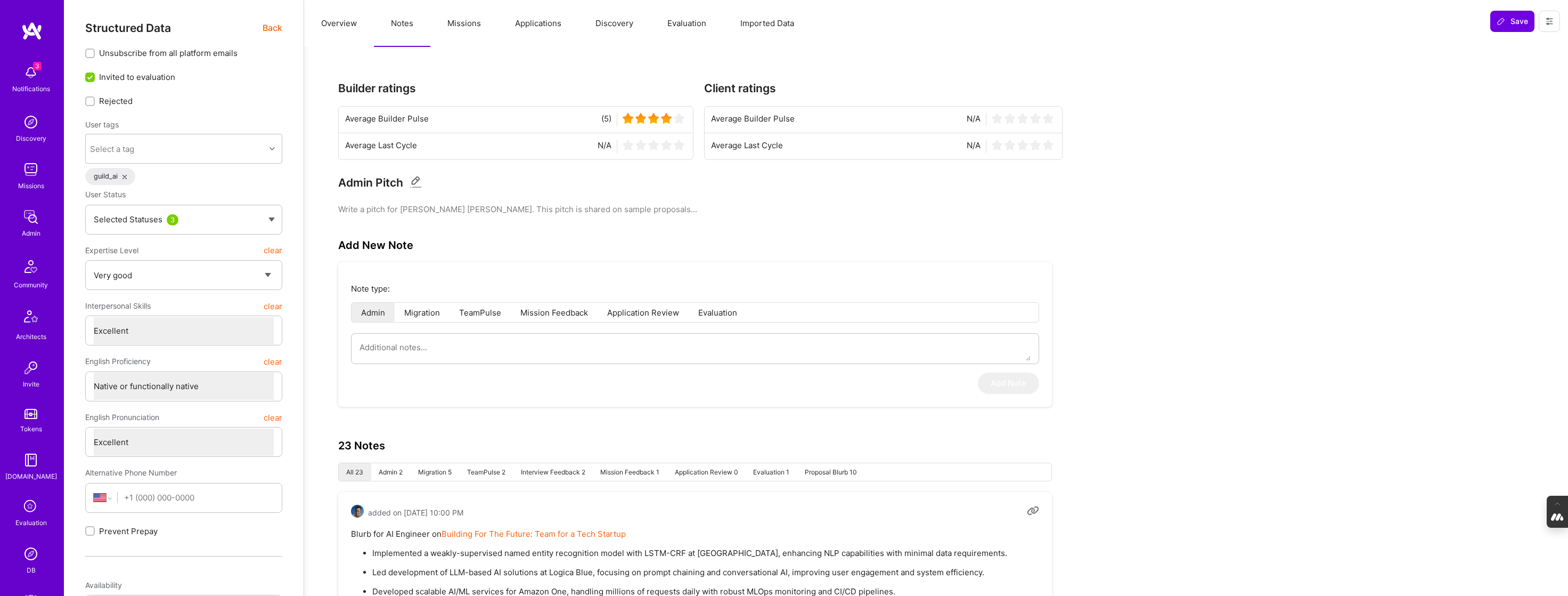
click at [337, 22] on button "Overview" at bounding box center [339, 23] width 70 height 47
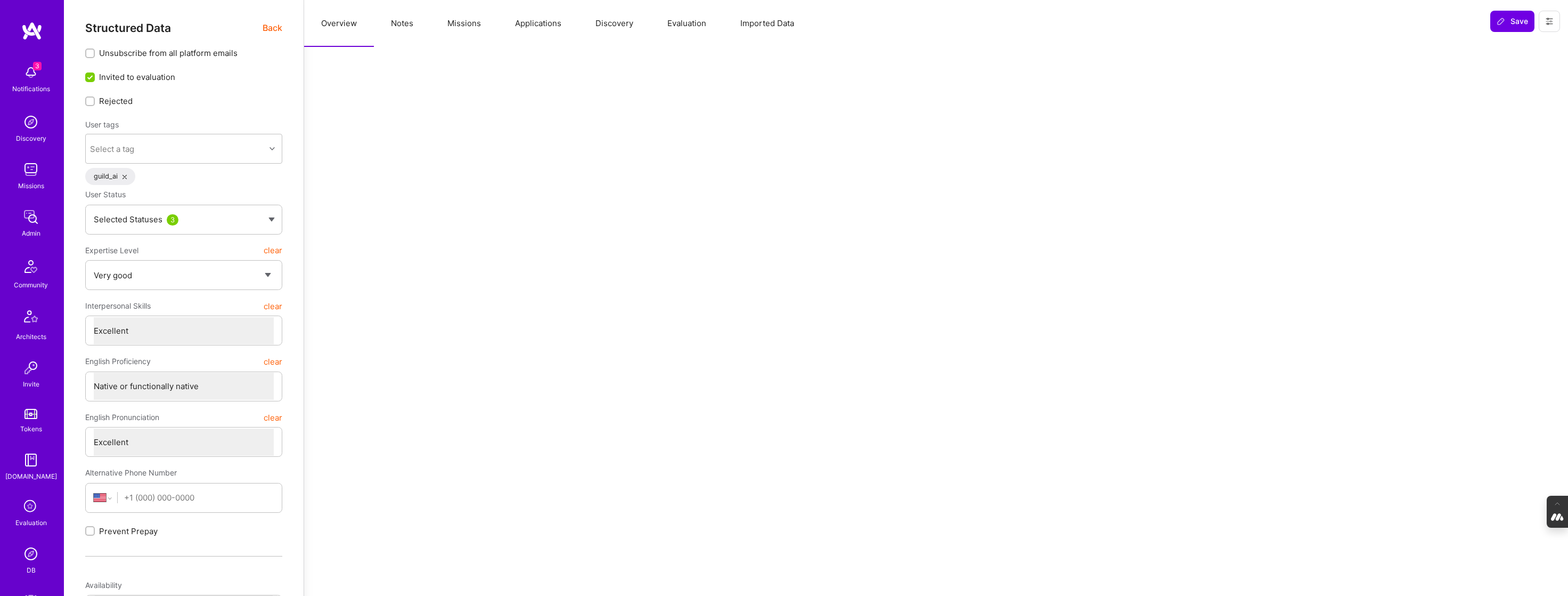
click at [273, 25] on span "Back" at bounding box center [272, 28] width 20 height 13
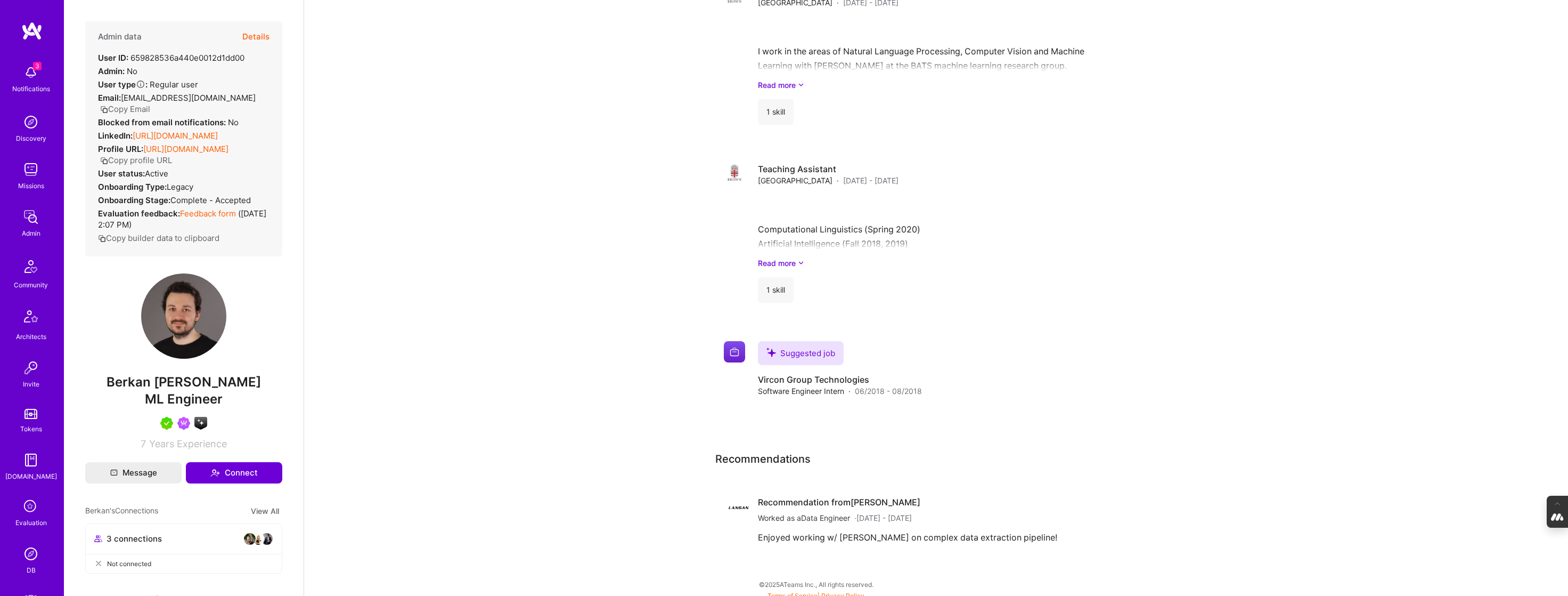
scroll to position [1561, 0]
